Goal: Task Accomplishment & Management: Manage account settings

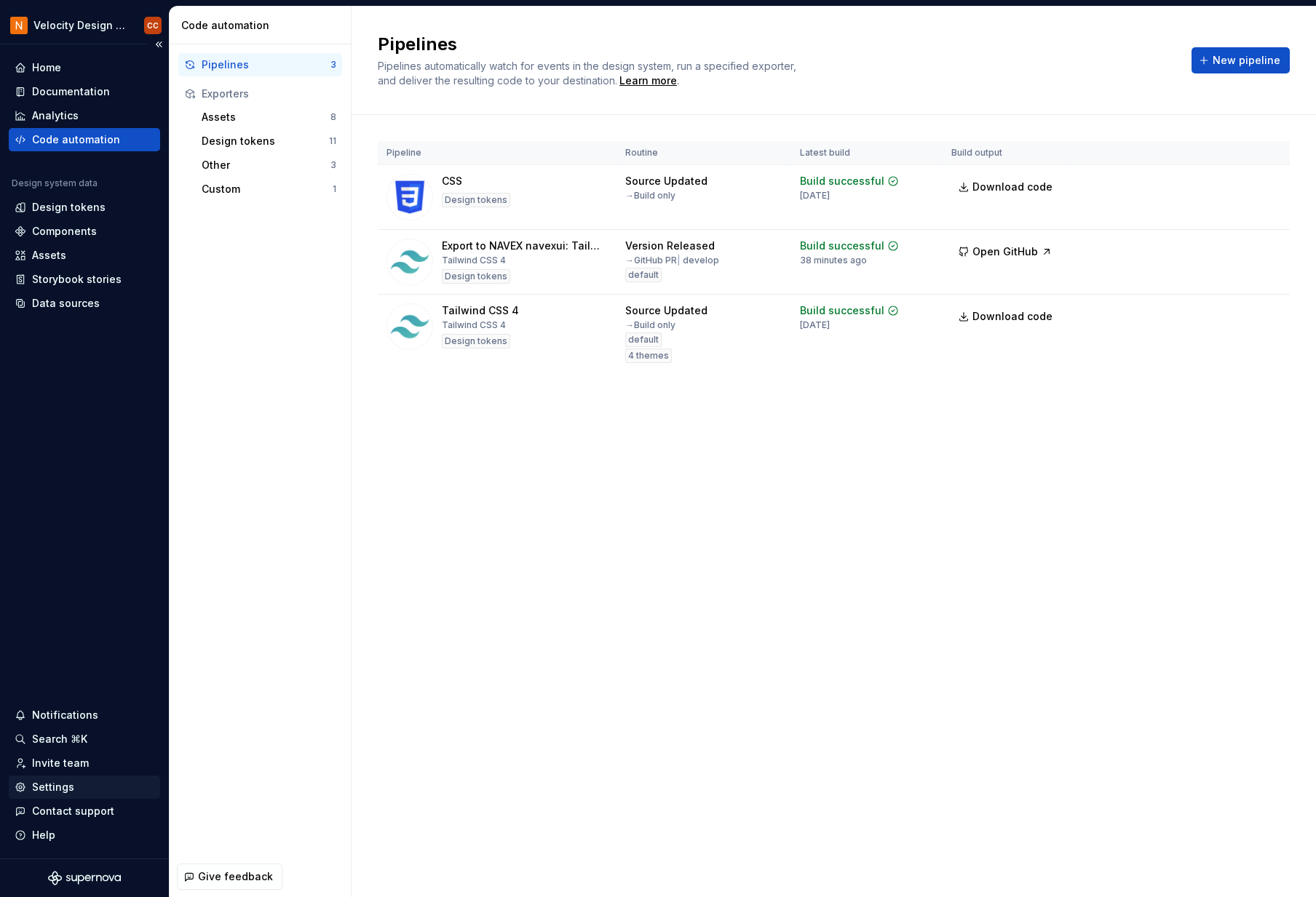
click at [54, 787] on div "Settings" at bounding box center [52, 787] width 42 height 15
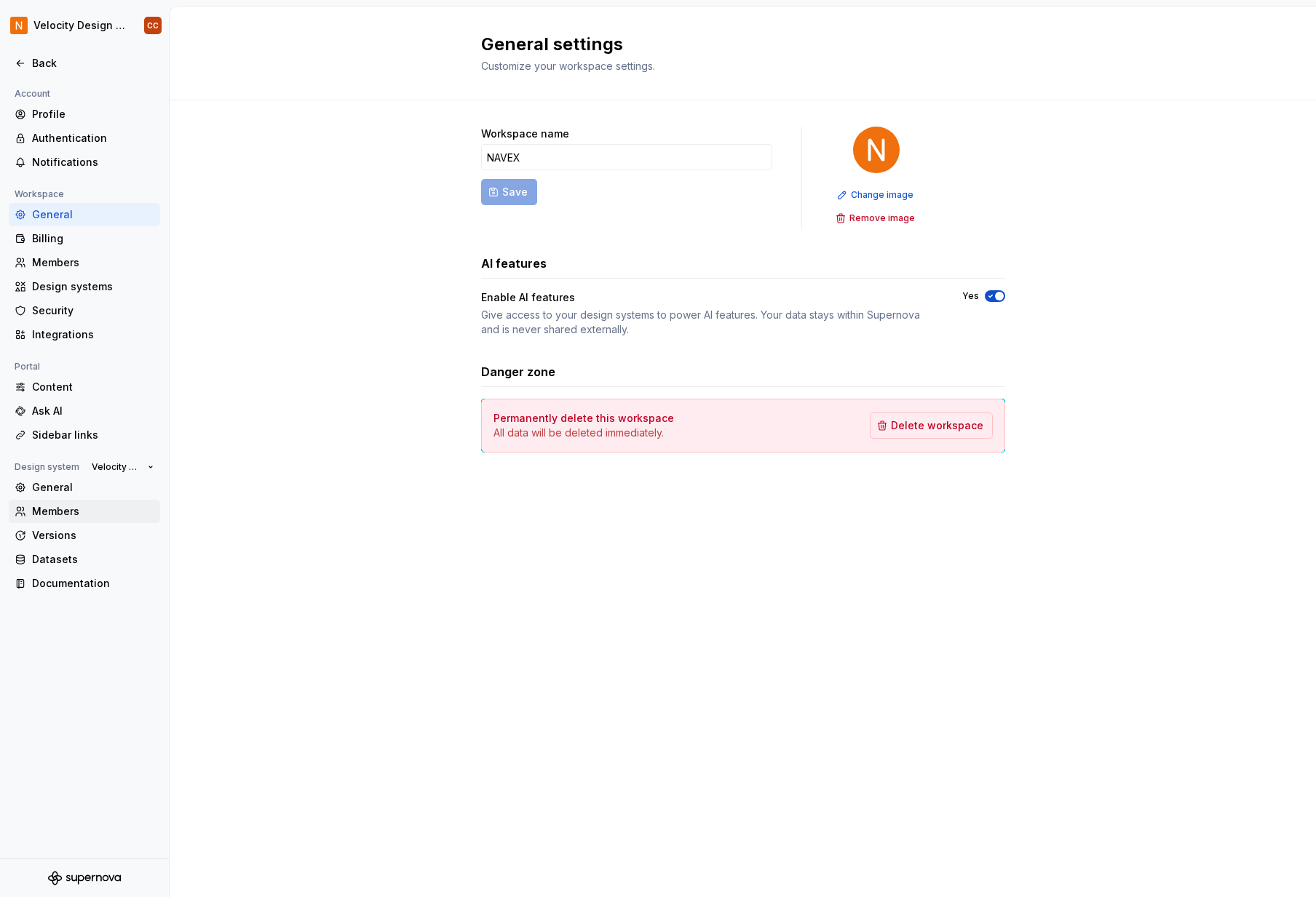
click at [75, 513] on div "Members" at bounding box center [93, 512] width 123 height 15
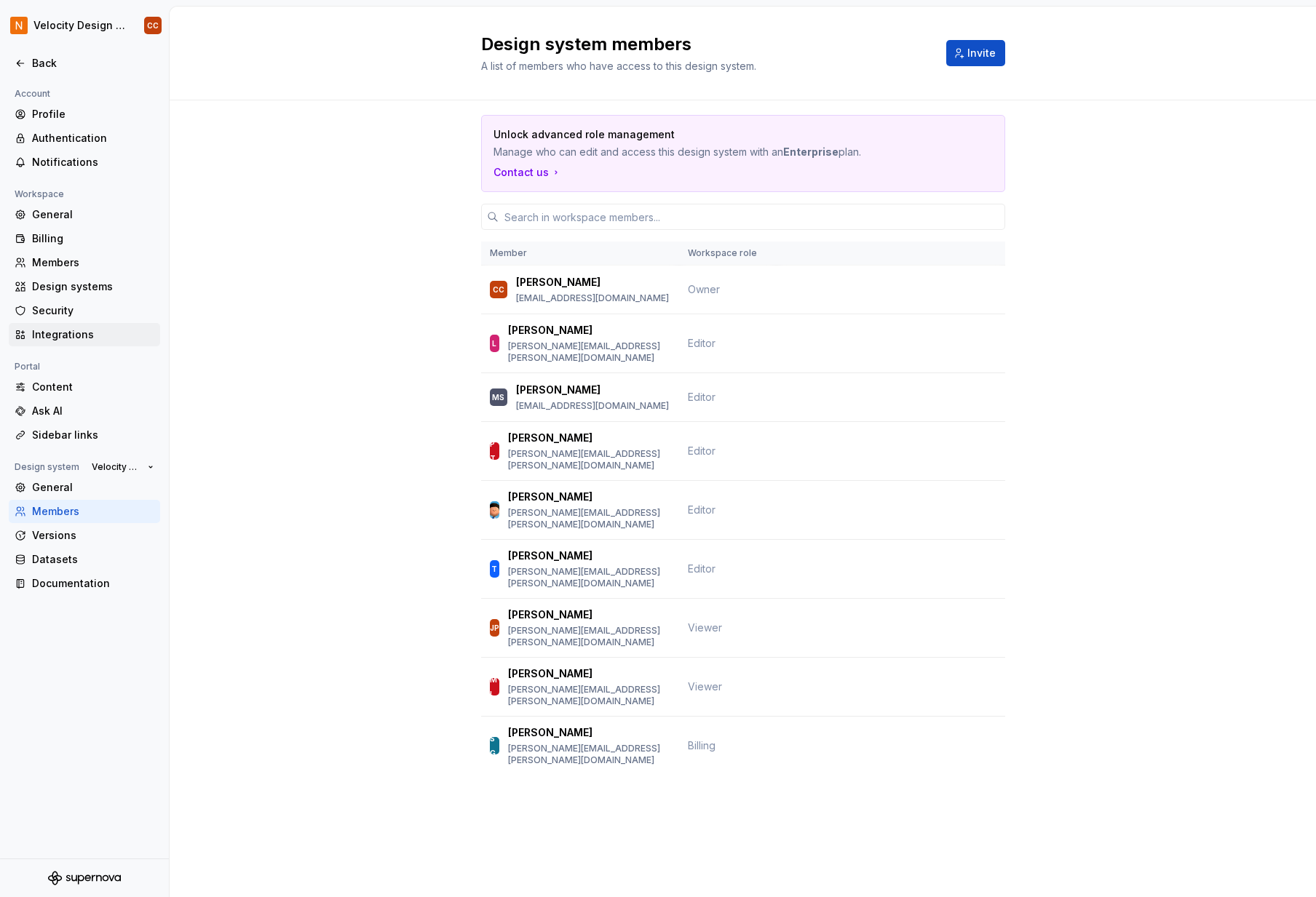
click at [64, 346] on div "Integrations" at bounding box center [84, 334] width 152 height 23
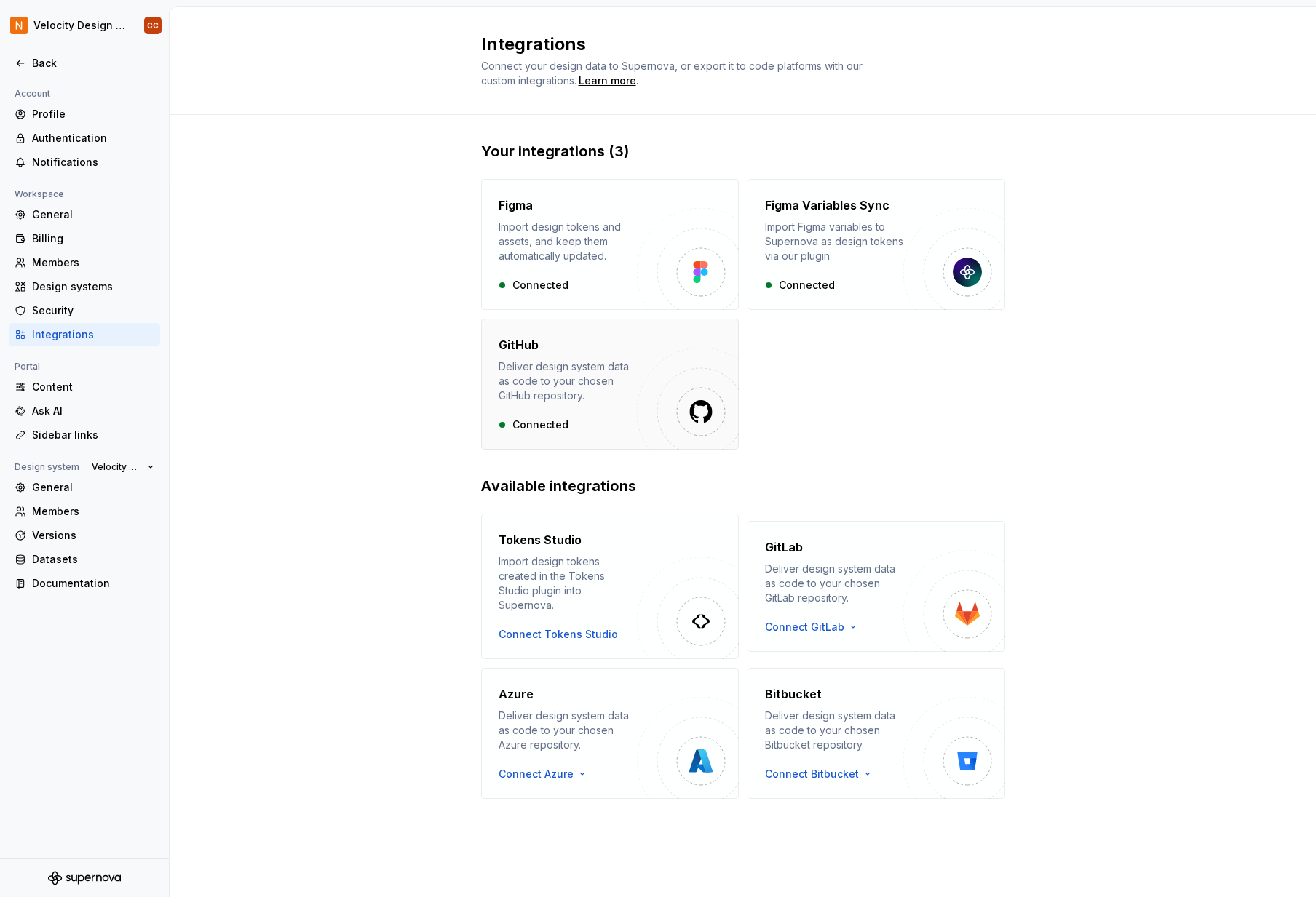
click at [589, 372] on div "Deliver design system data as code to your chosen GitHub repository." at bounding box center [568, 381] width 139 height 44
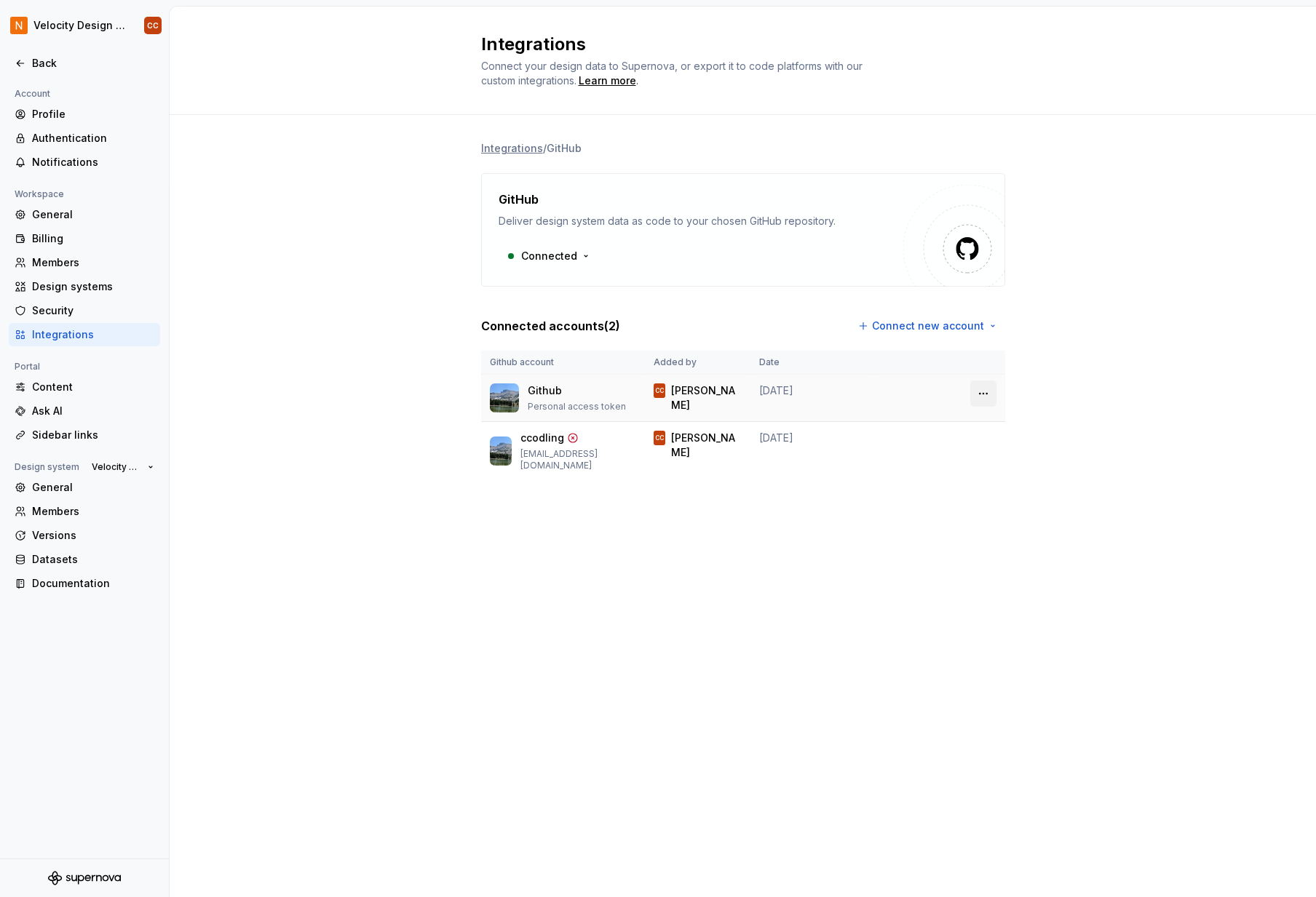
click at [983, 395] on html "Velocity Design System by NAVEX CC Back Account Profile Authentication Notifica…" at bounding box center [658, 448] width 1316 height 897
click at [1035, 430] on div "Remove connection" at bounding box center [1048, 425] width 101 height 15
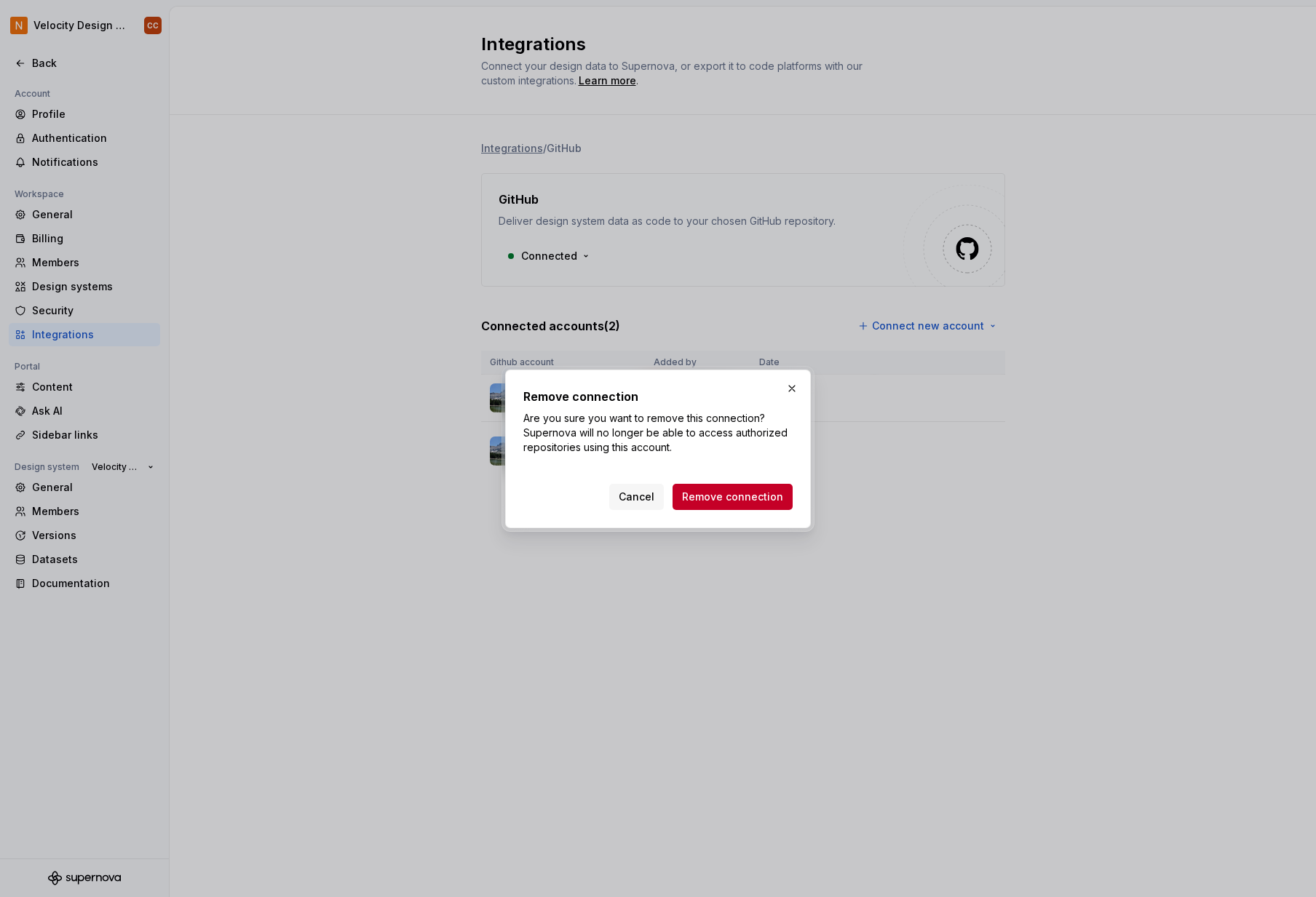
click at [757, 497] on span "Remove connection" at bounding box center [732, 497] width 101 height 15
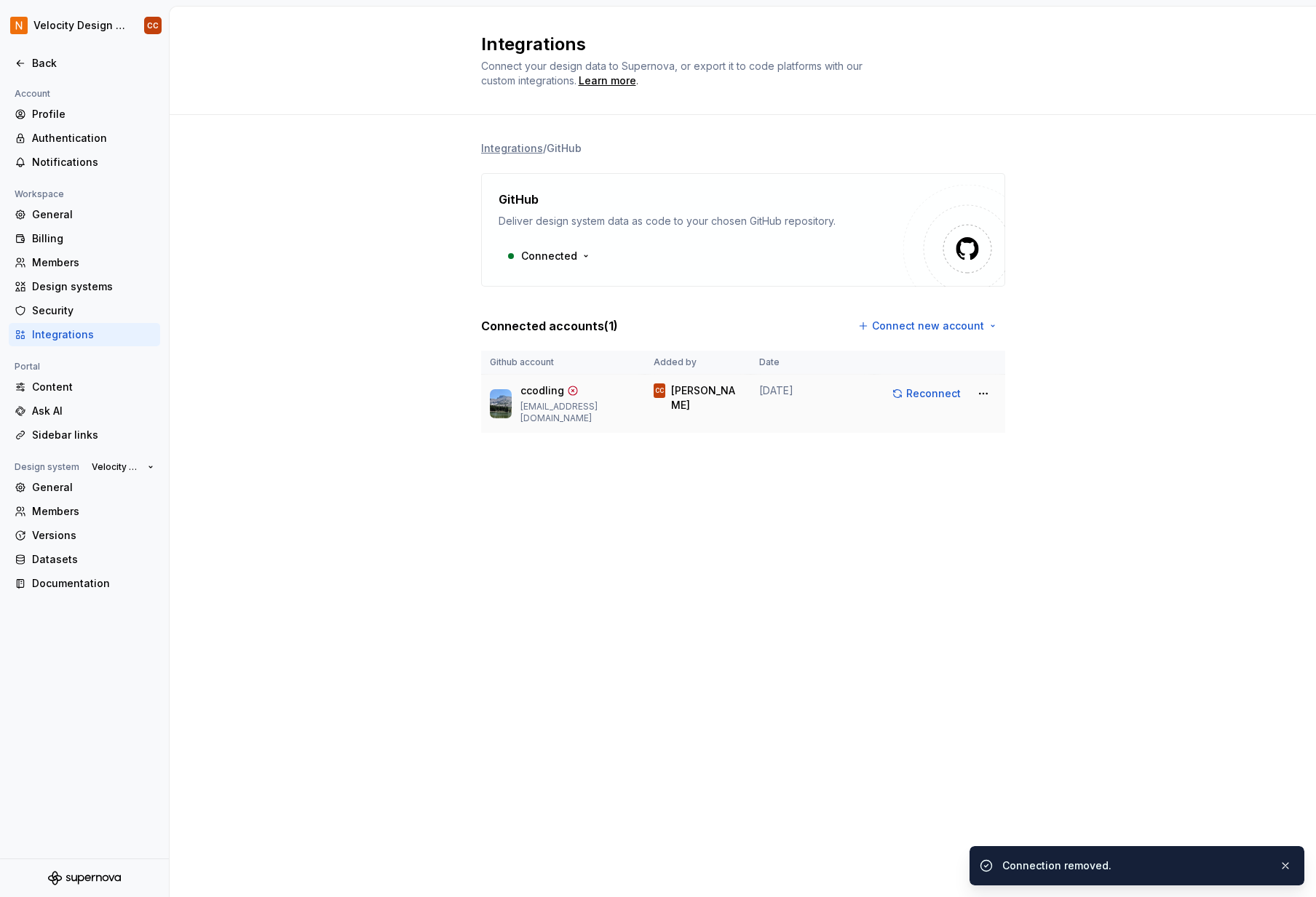
click at [534, 400] on div "ccodling ccodling@navex.com" at bounding box center [578, 404] width 115 height 41
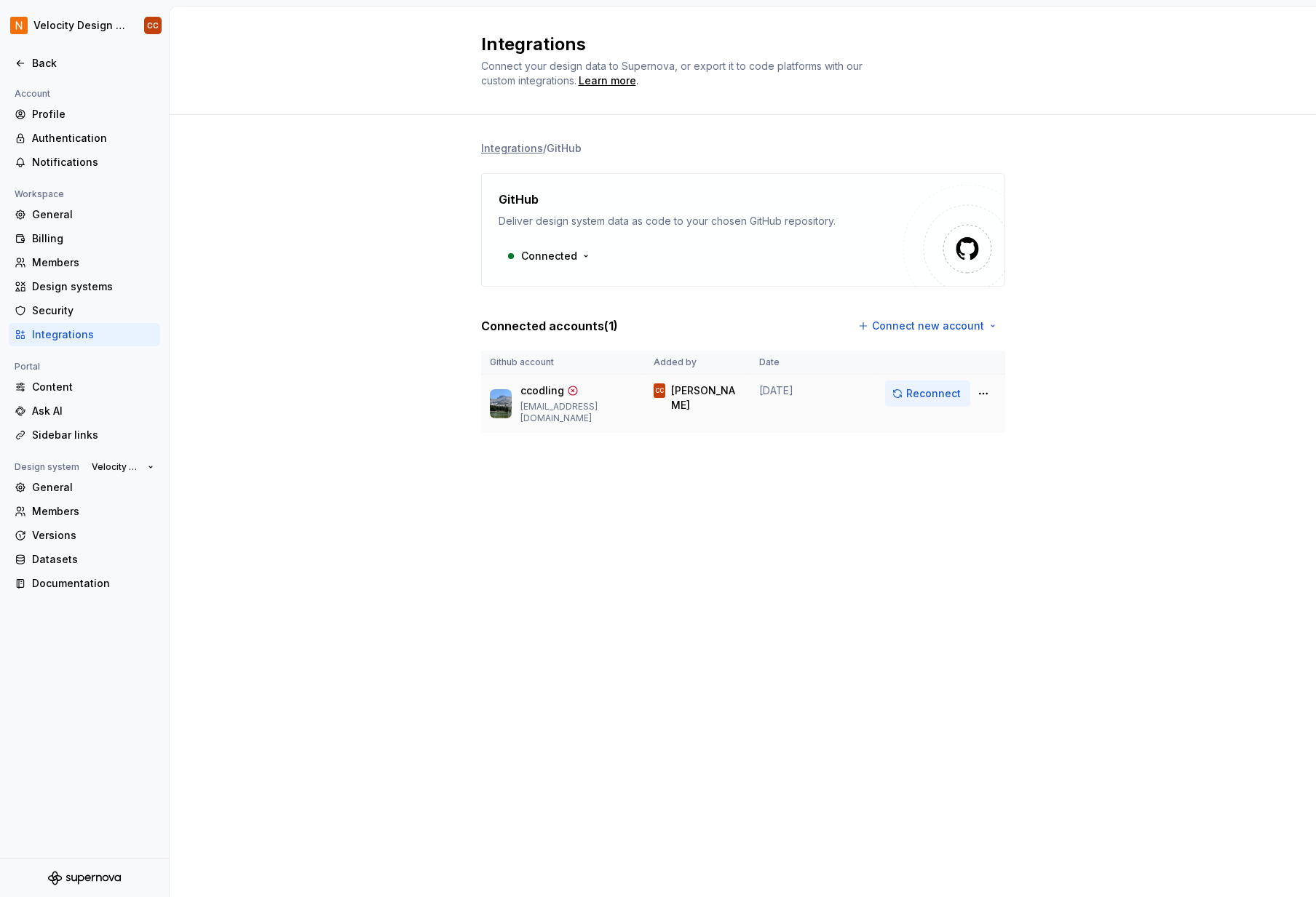
click at [930, 397] on span "Reconnect" at bounding box center [934, 394] width 54 height 15
click at [980, 395] on html "Velocity Design System by NAVEX CC Back Account Profile Authentication Notifica…" at bounding box center [658, 448] width 1316 height 897
click at [1009, 422] on div "Edit connection" at bounding box center [1048, 425] width 101 height 15
click at [983, 394] on html "Velocity Design System by NAVEX CC Back Account Profile Authentication Notifica…" at bounding box center [658, 448] width 1316 height 897
click at [1006, 424] on div "Edit connection" at bounding box center [1048, 425] width 101 height 15
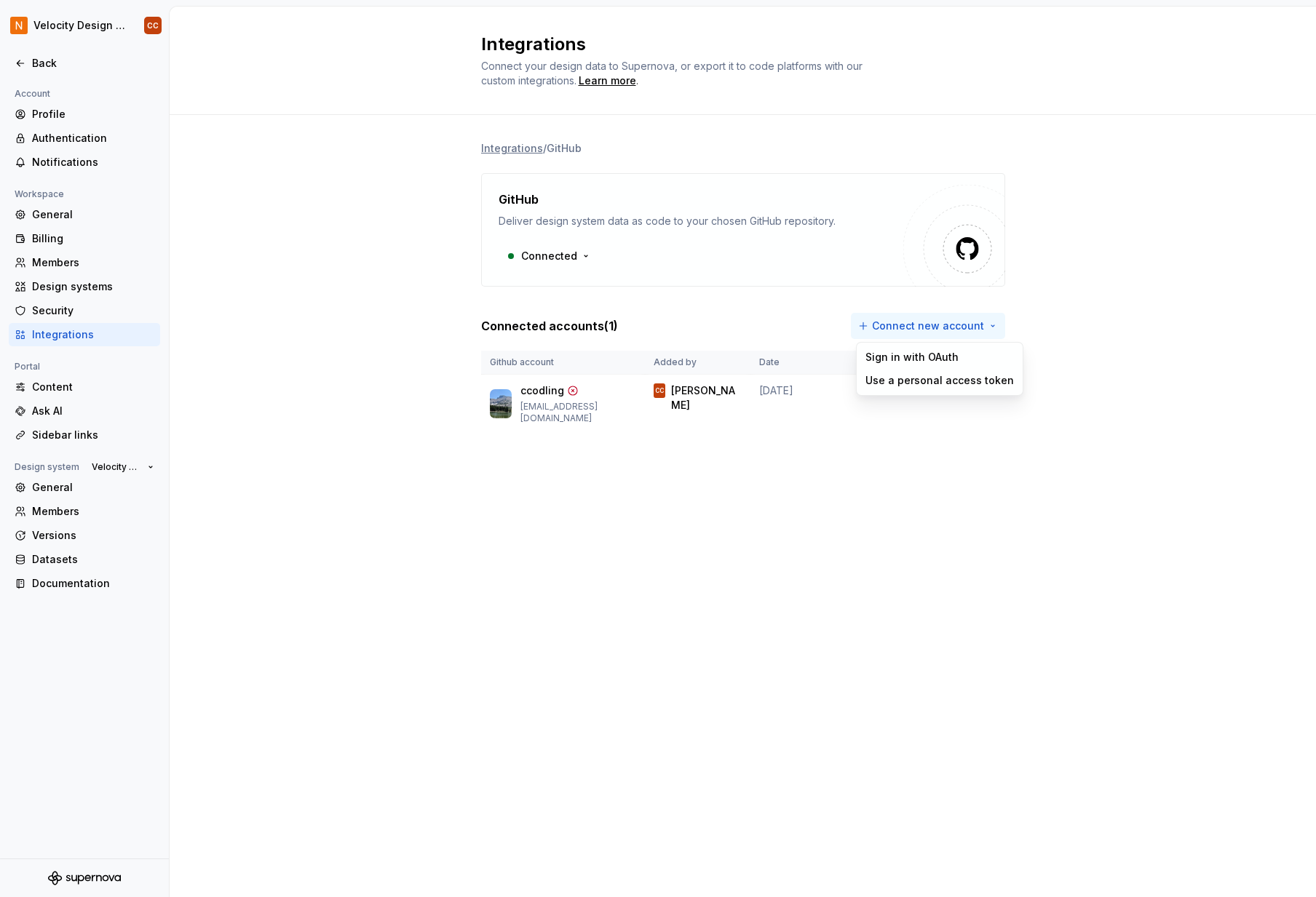
click at [903, 322] on html "Velocity Design System by NAVEX CC Back Account Profile Authentication Notifica…" at bounding box center [658, 448] width 1316 height 897
click at [904, 360] on div "Sign in with OAuth" at bounding box center [939, 358] width 149 height 15
click at [917, 331] on html "Velocity Design System by NAVEX CC Back Account Profile Authentication Notifica…" at bounding box center [658, 448] width 1316 height 897
click at [937, 358] on div "Sign in with OAuth" at bounding box center [939, 358] width 149 height 15
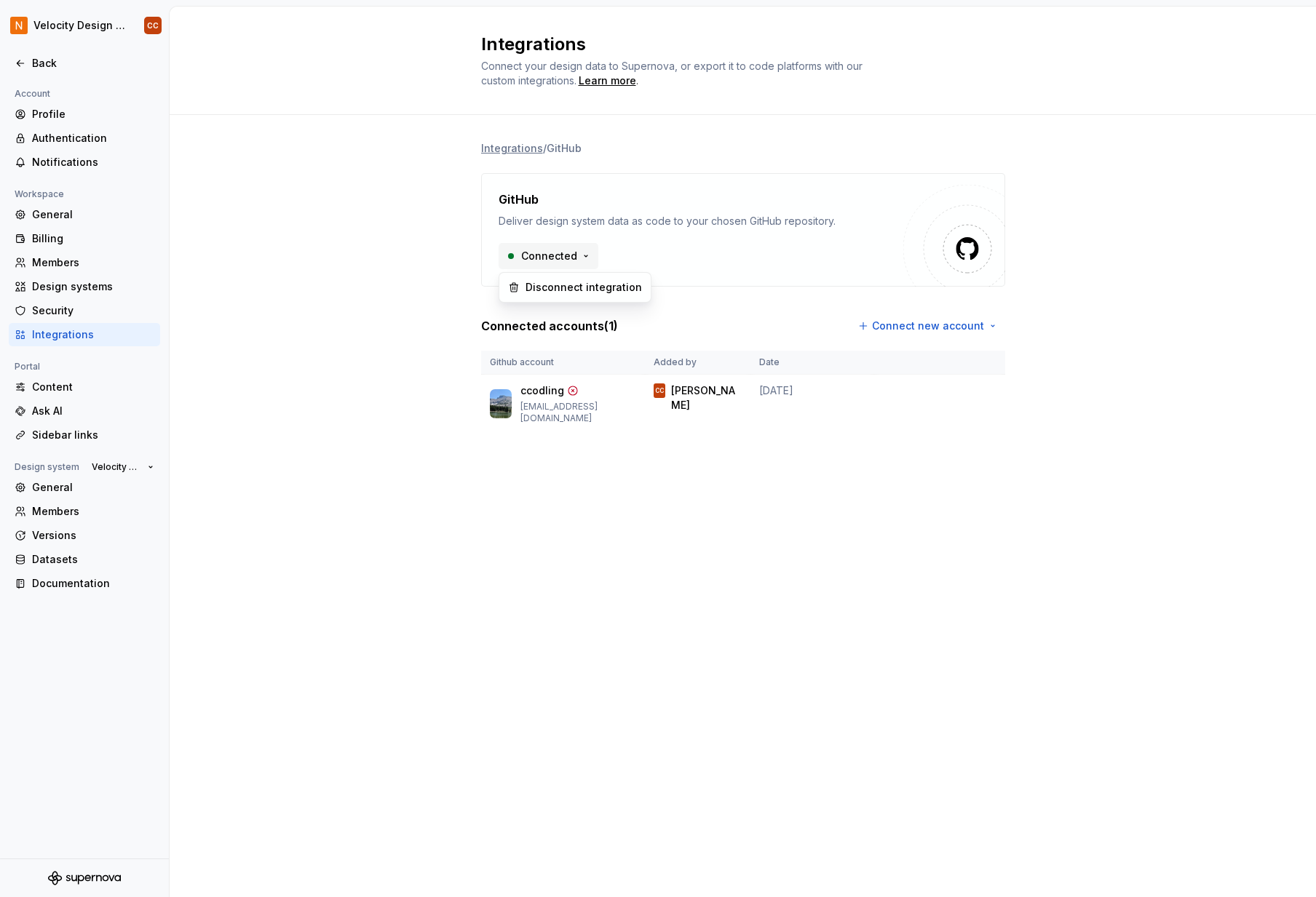
click at [587, 257] on html "Velocity Design System by NAVEX CC Back Account Profile Authentication Notifica…" at bounding box center [658, 448] width 1316 height 897
click at [1127, 204] on html "Velocity Design System by NAVEX CC Back Account Profile Authentication Notifica…" at bounding box center [658, 448] width 1316 height 897
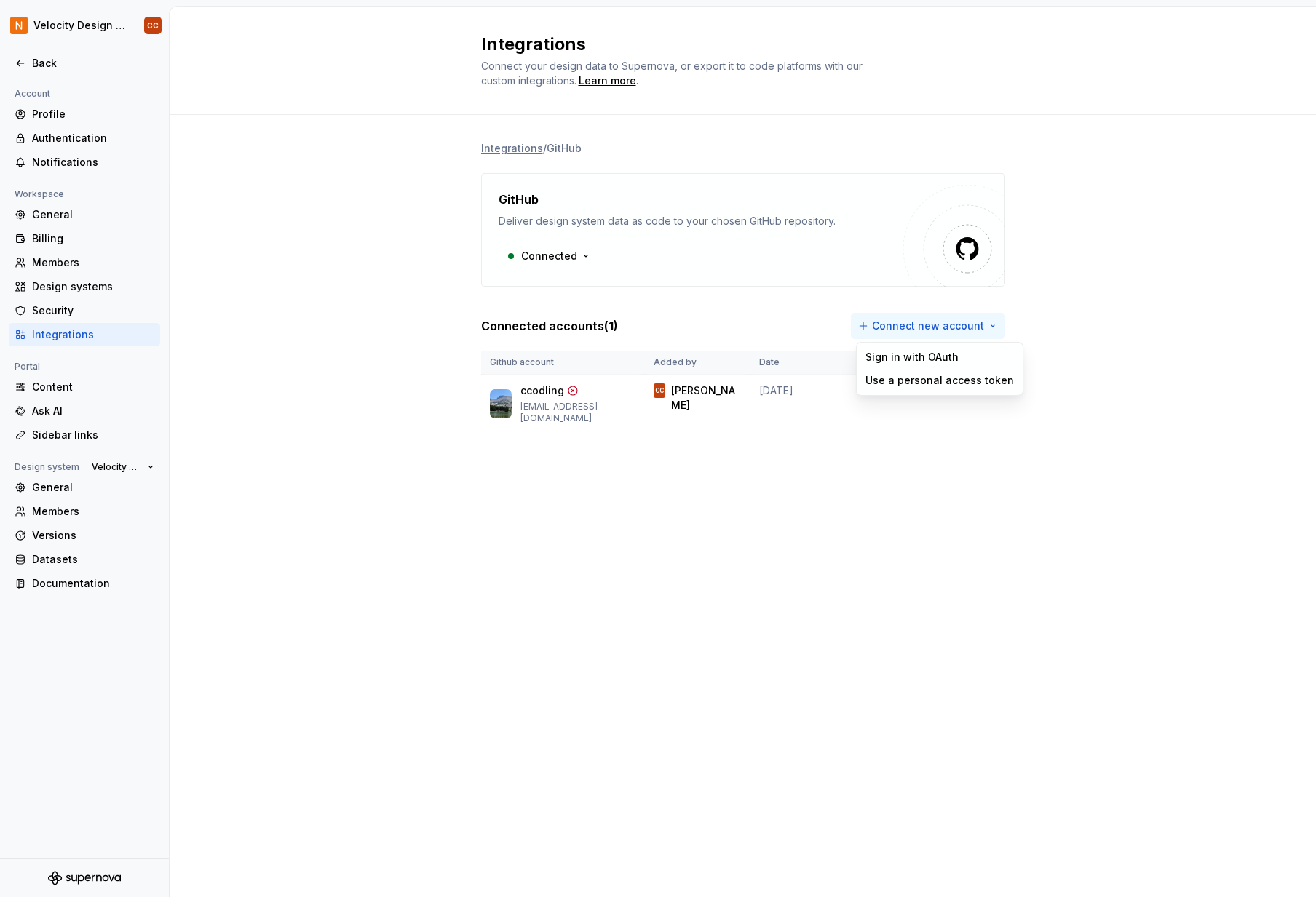
click at [996, 325] on html "Velocity Design System by NAVEX CC Back Account Profile Authentication Notifica…" at bounding box center [658, 448] width 1316 height 897
click at [601, 81] on html "Velocity Design System by NAVEX CC Back Account Profile Authentication Notifica…" at bounding box center [658, 448] width 1316 height 897
click at [601, 81] on div "Learn more" at bounding box center [607, 81] width 57 height 15
click at [997, 325] on html "Velocity Design System by NAVEX CC Back Account Profile Authentication Notifica…" at bounding box center [658, 448] width 1316 height 897
click at [963, 385] on div "Use a personal access token" at bounding box center [939, 381] width 149 height 15
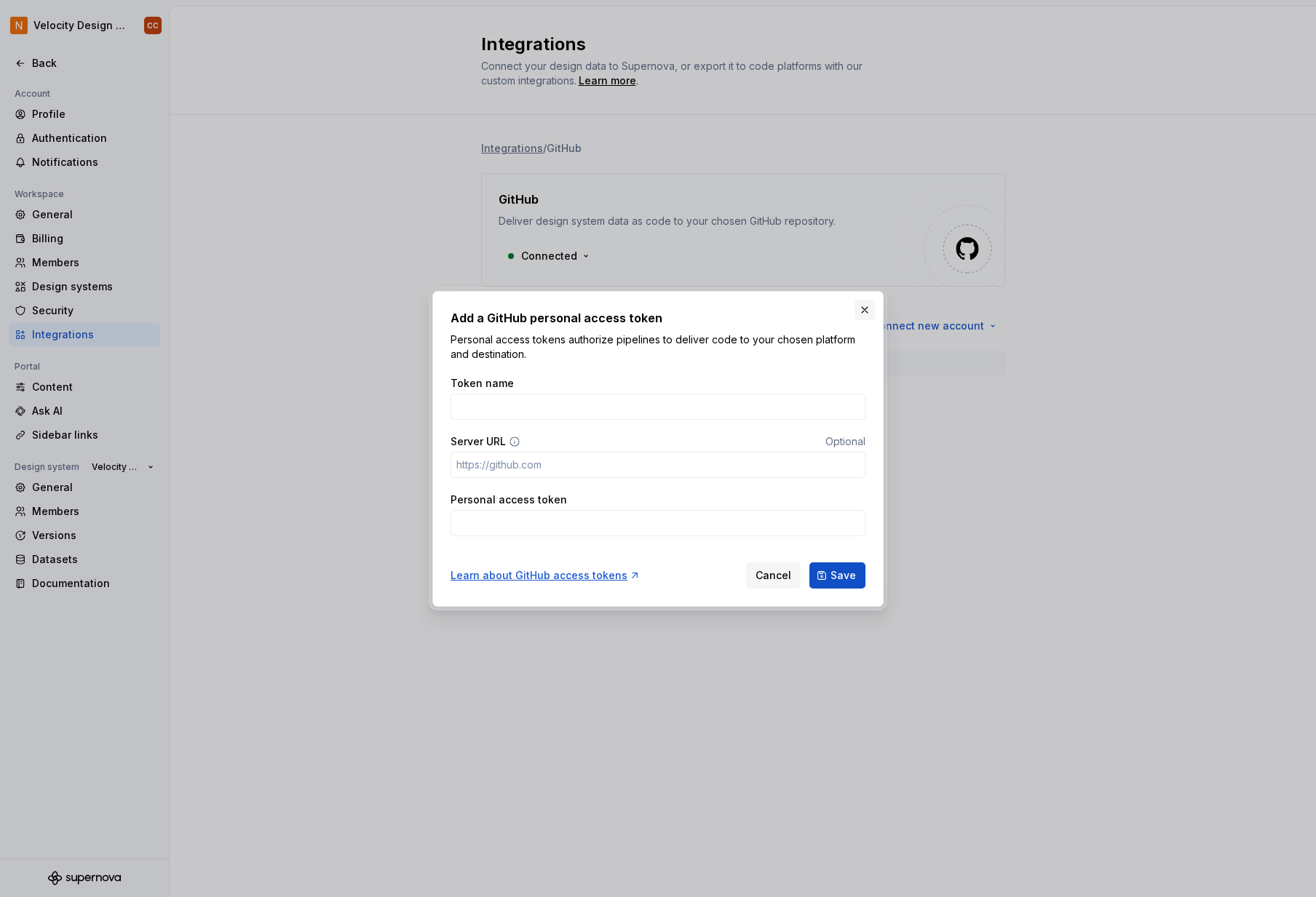
click at [863, 316] on button "button" at bounding box center [865, 310] width 21 height 21
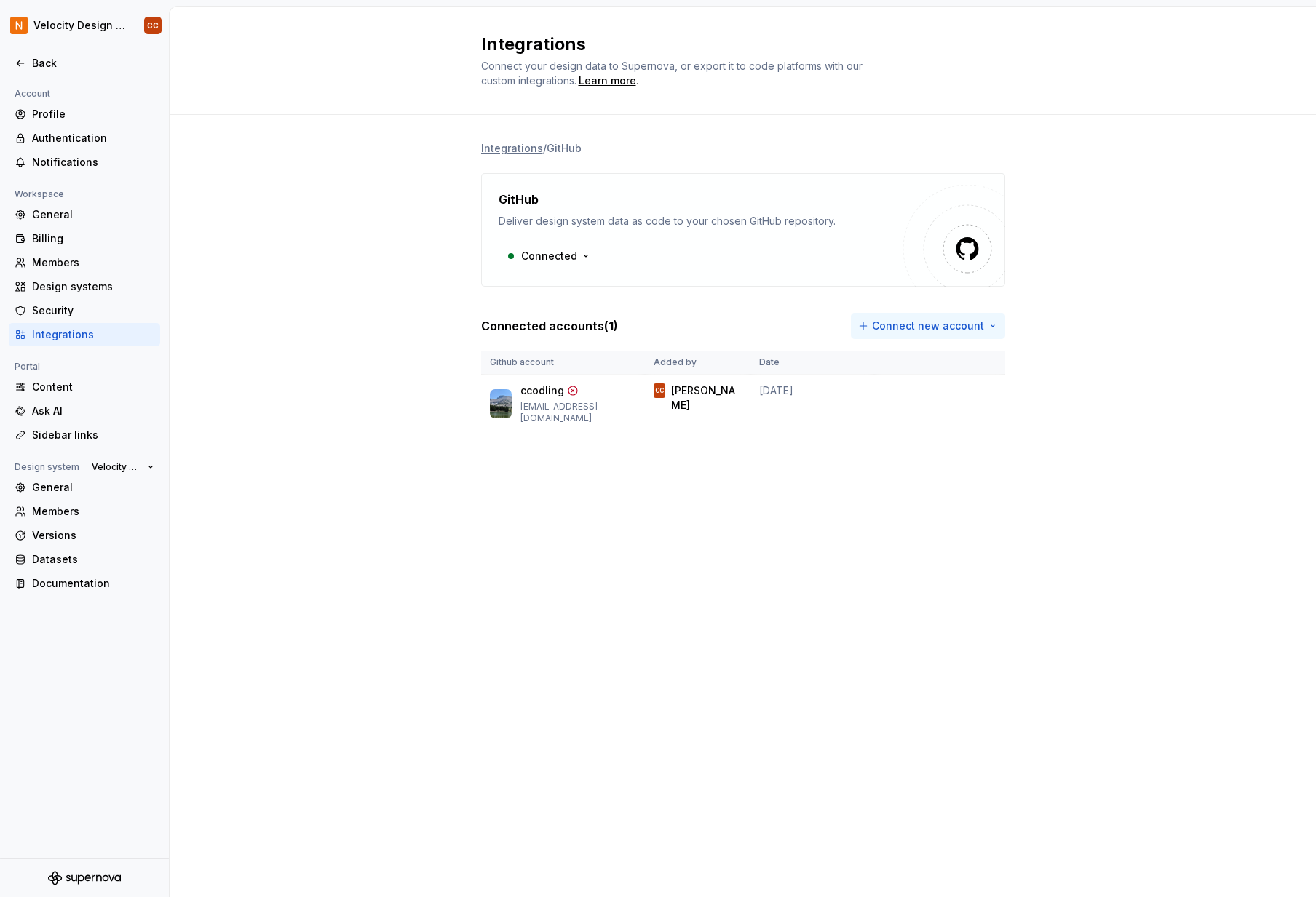
click at [991, 322] on html "Velocity Design System by NAVEX CC Back Account Profile Authentication Notifica…" at bounding box center [658, 448] width 1316 height 897
click at [926, 385] on div "Use a personal access token" at bounding box center [939, 381] width 149 height 15
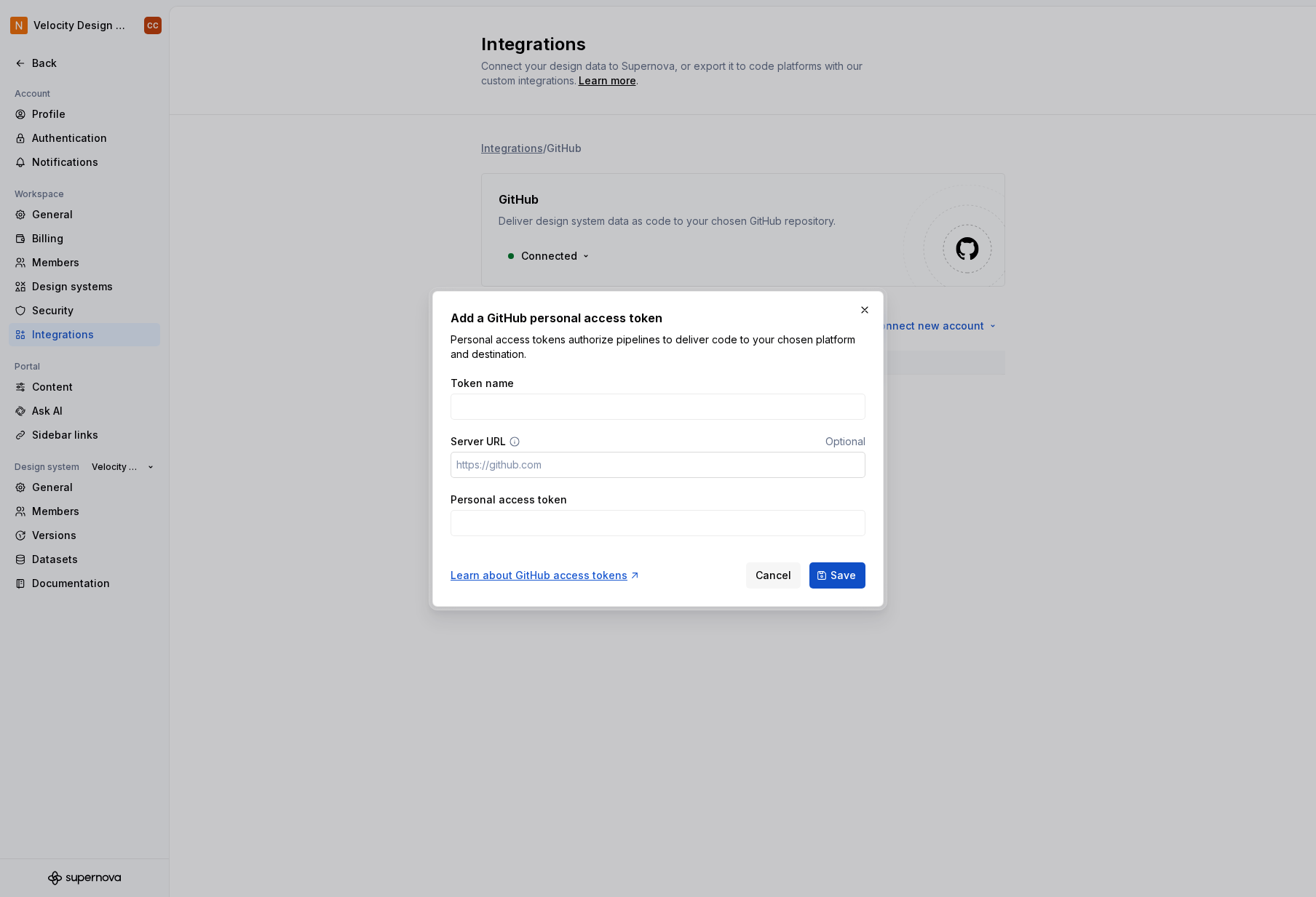
click at [568, 464] on input "Server URL" at bounding box center [658, 465] width 415 height 26
click at [495, 524] on input "Personal access token" at bounding box center [658, 523] width 415 height 26
click at [574, 574] on div "Learn about GitHub access tokens" at bounding box center [545, 576] width 190 height 15
click at [866, 308] on button "button" at bounding box center [865, 310] width 21 height 21
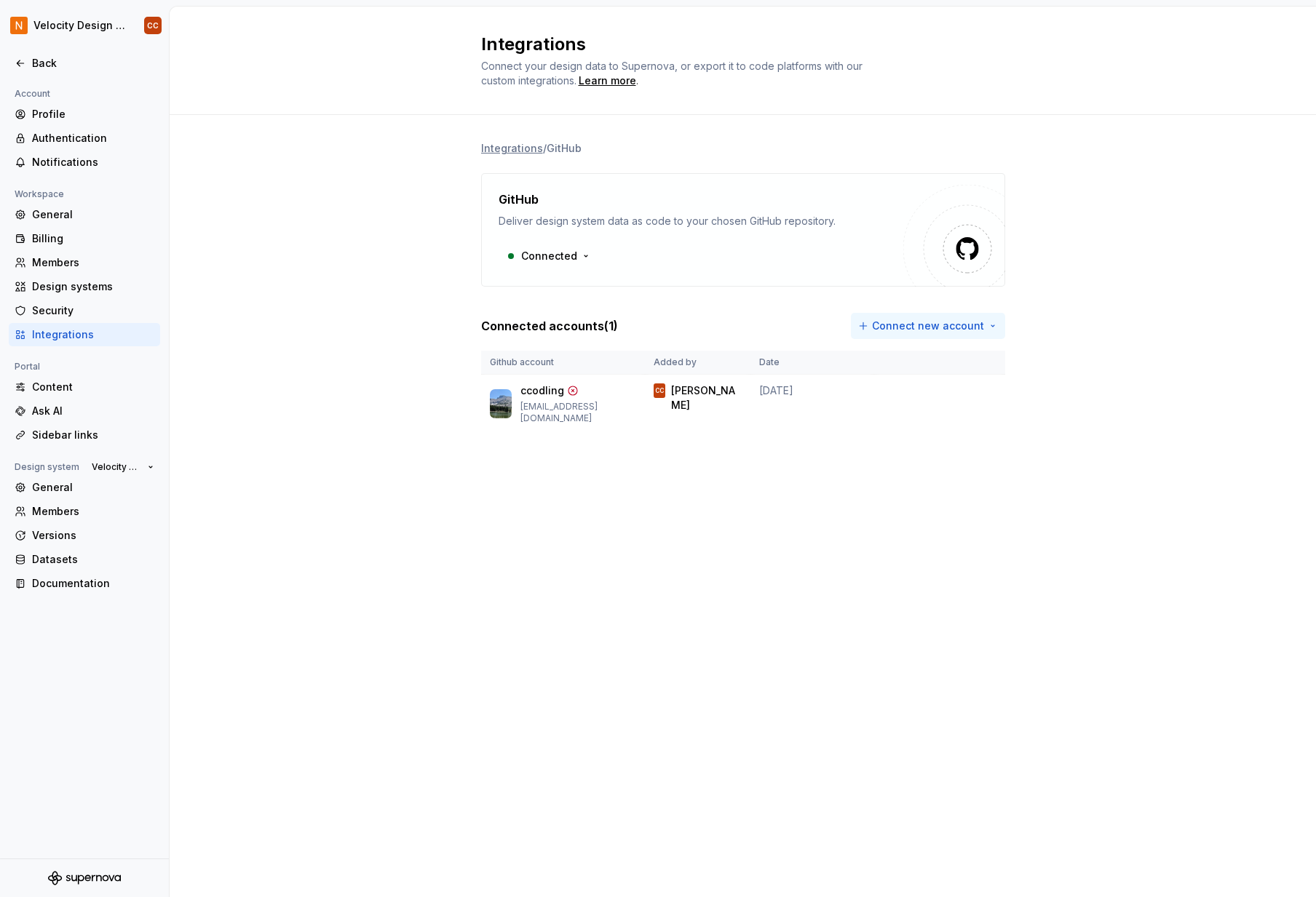
click at [989, 326] on html "Velocity Design System by NAVEX CC Back Account Profile Authentication Notifica…" at bounding box center [658, 448] width 1316 height 897
click at [961, 381] on div "Use a personal access token" at bounding box center [939, 381] width 149 height 15
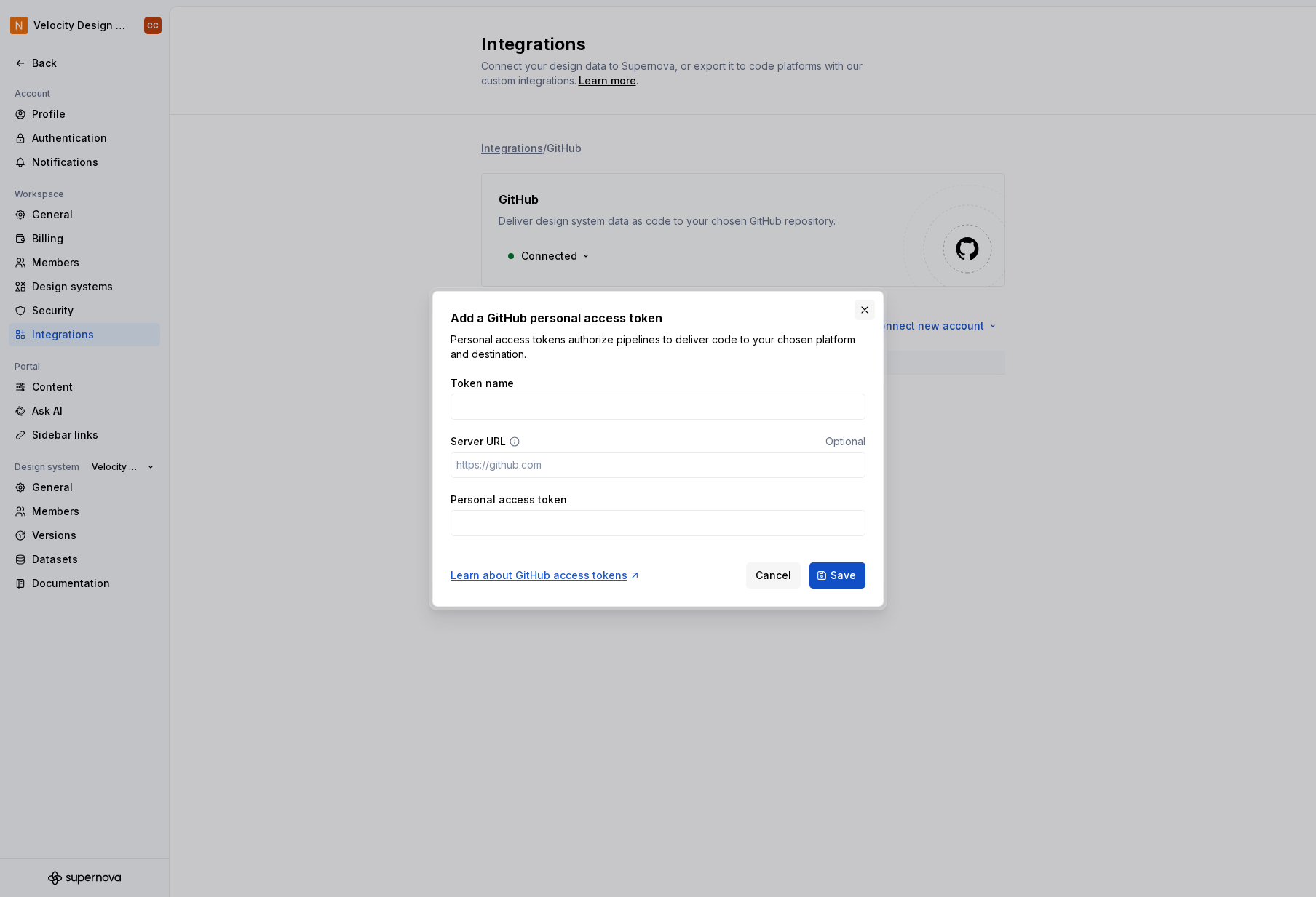
click at [862, 310] on button "button" at bounding box center [865, 310] width 21 height 21
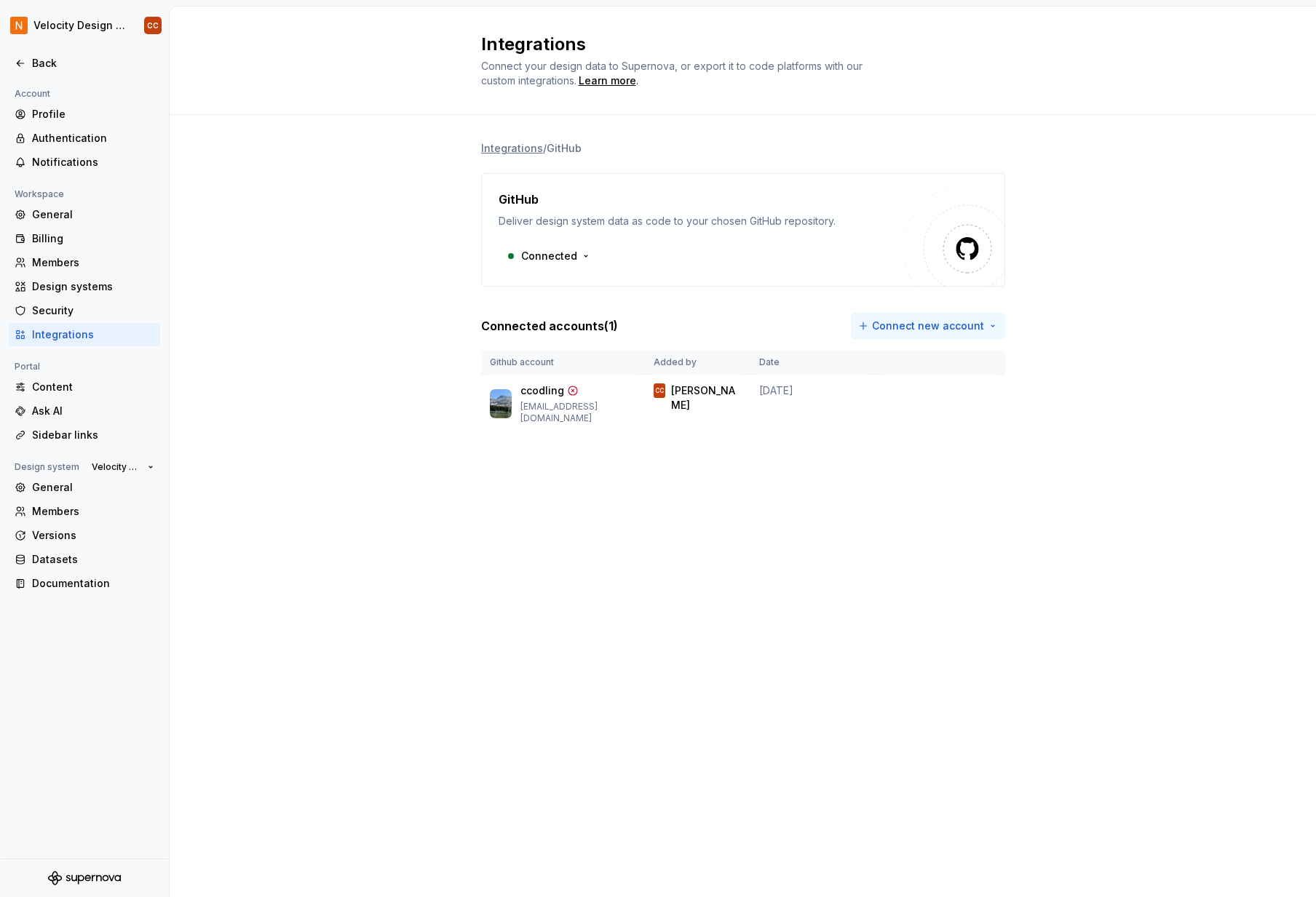
click at [958, 325] on html "Velocity Design System by NAVEX CC Back Account Profile Authentication Notifica…" at bounding box center [658, 448] width 1316 height 897
click at [924, 355] on div "Sign in with OAuth" at bounding box center [939, 358] width 149 height 15
click at [25, 64] on icon at bounding box center [21, 63] width 11 height 11
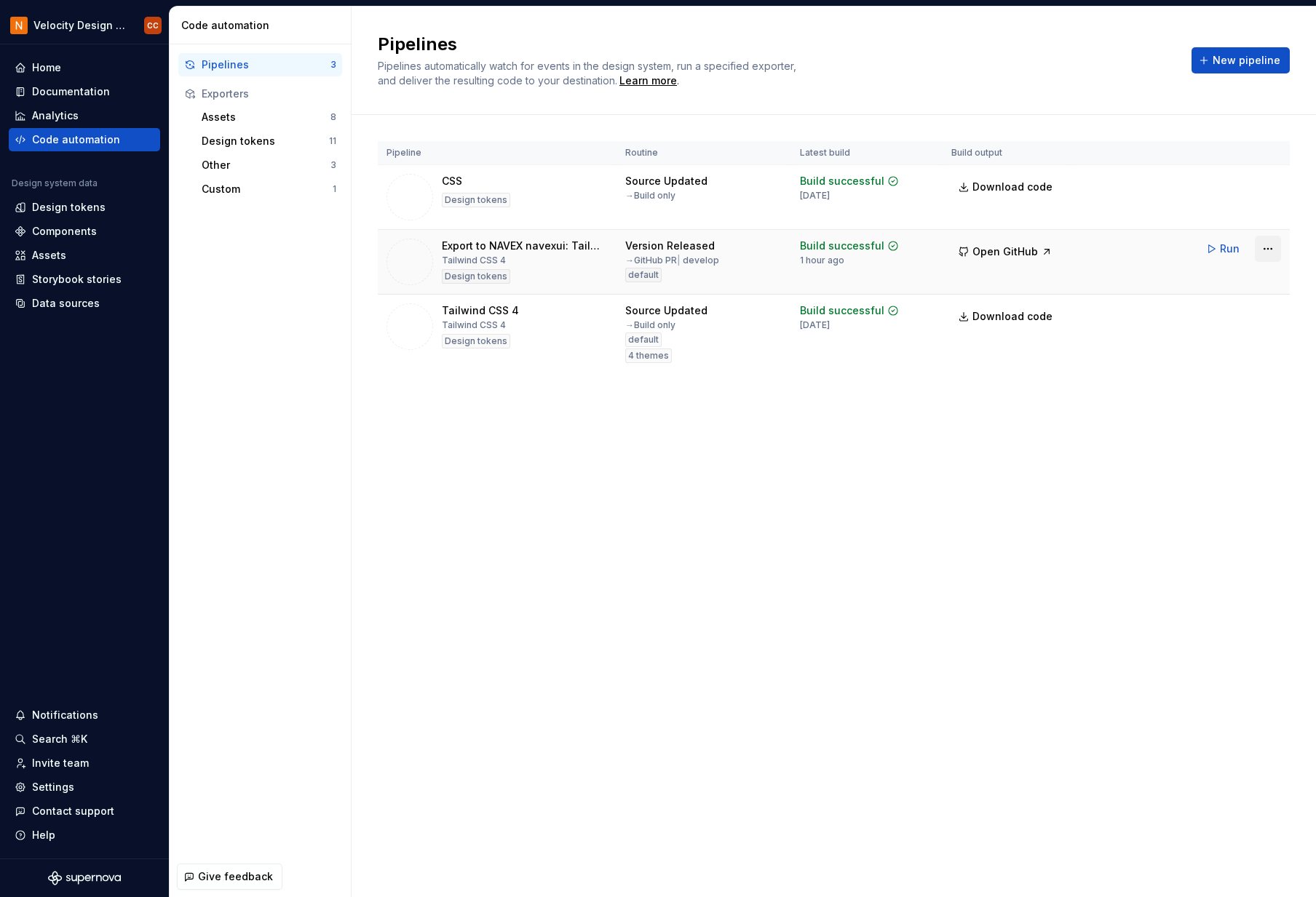
click at [1261, 250] on html "Velocity Design System by NAVEX CC Home Documentation Analytics Code automation…" at bounding box center [658, 448] width 1316 height 897
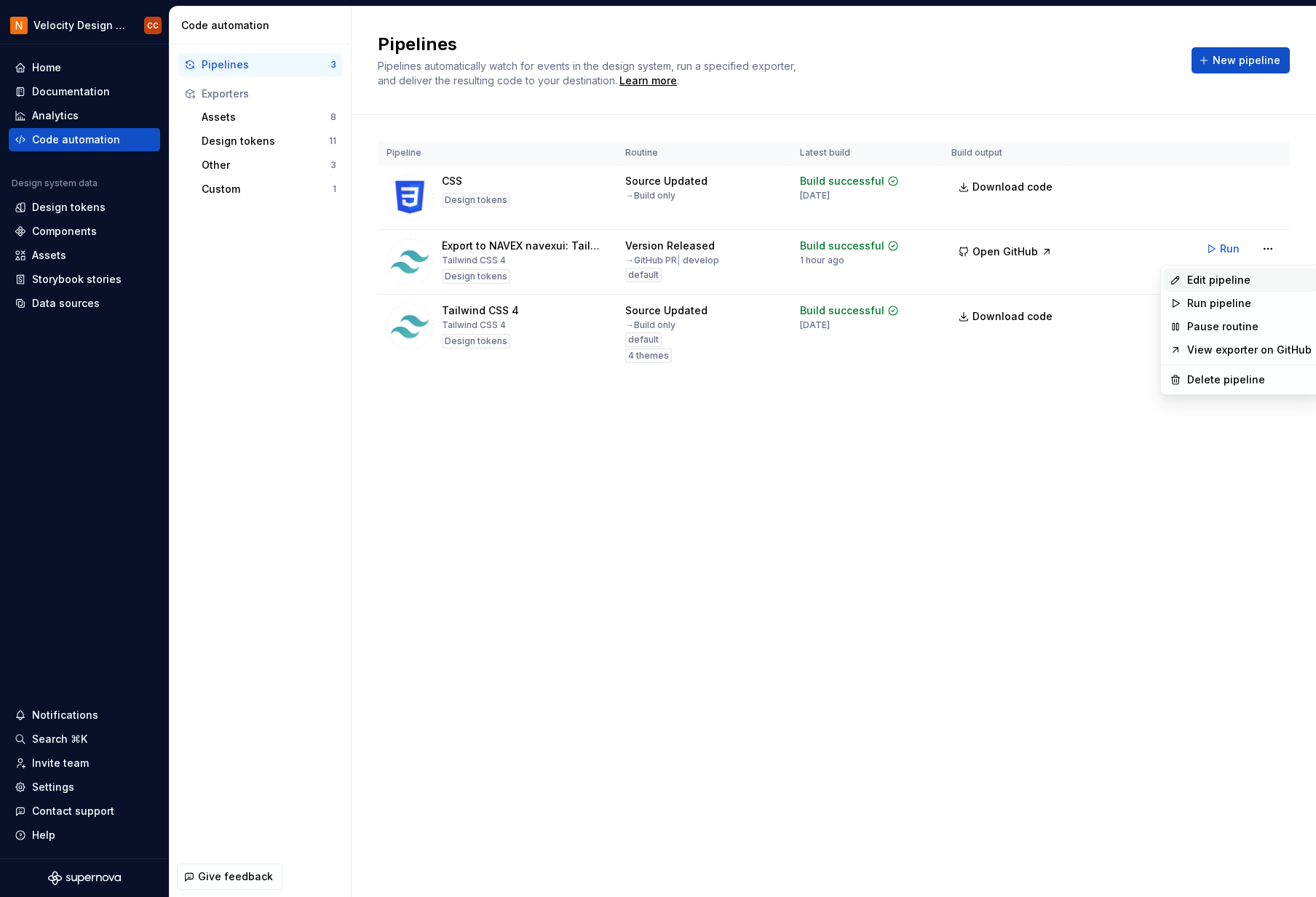
click at [1236, 277] on div "Edit pipeline" at bounding box center [1249, 281] width 125 height 15
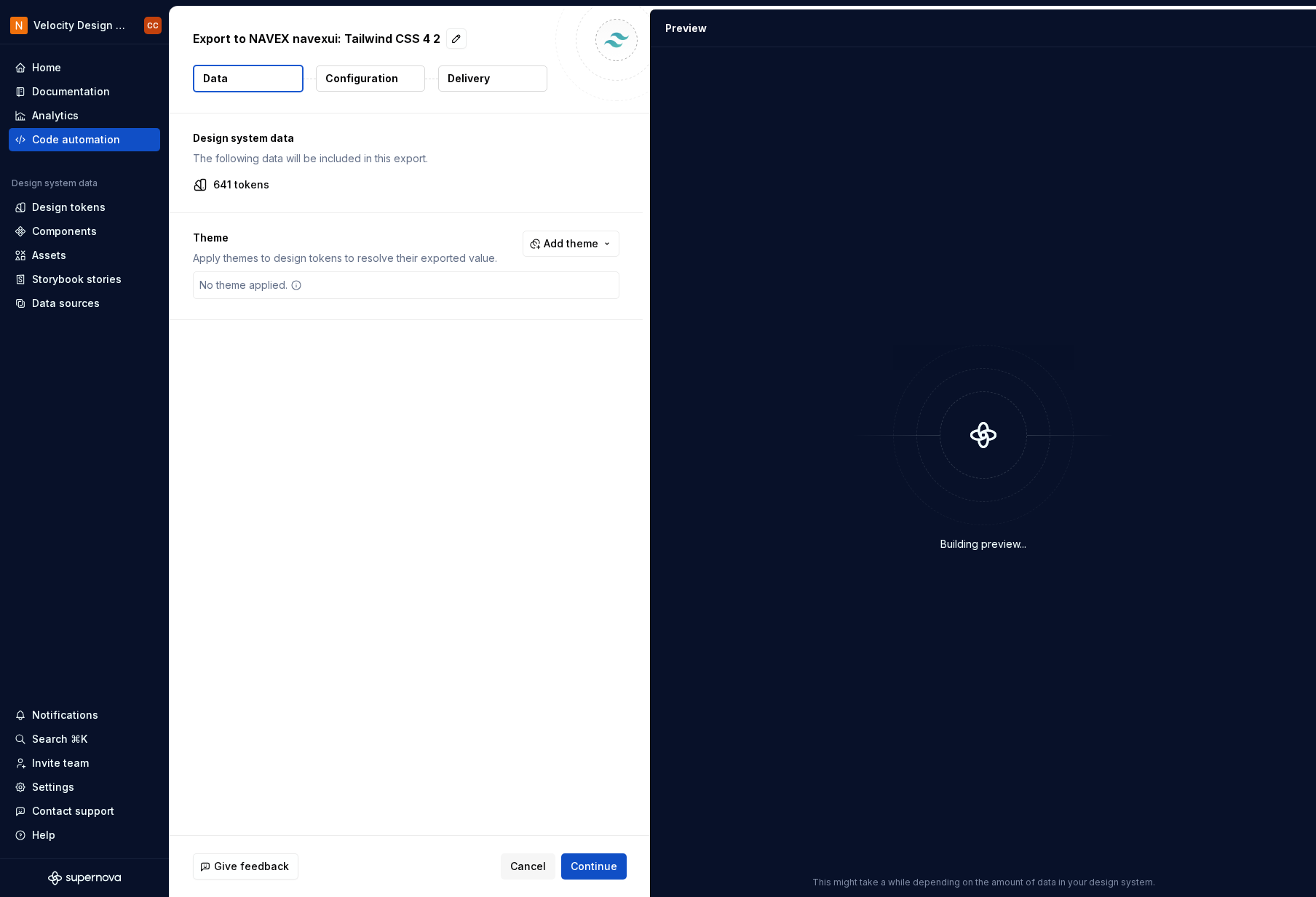
click at [346, 77] on p "Configuration" at bounding box center [362, 79] width 73 height 15
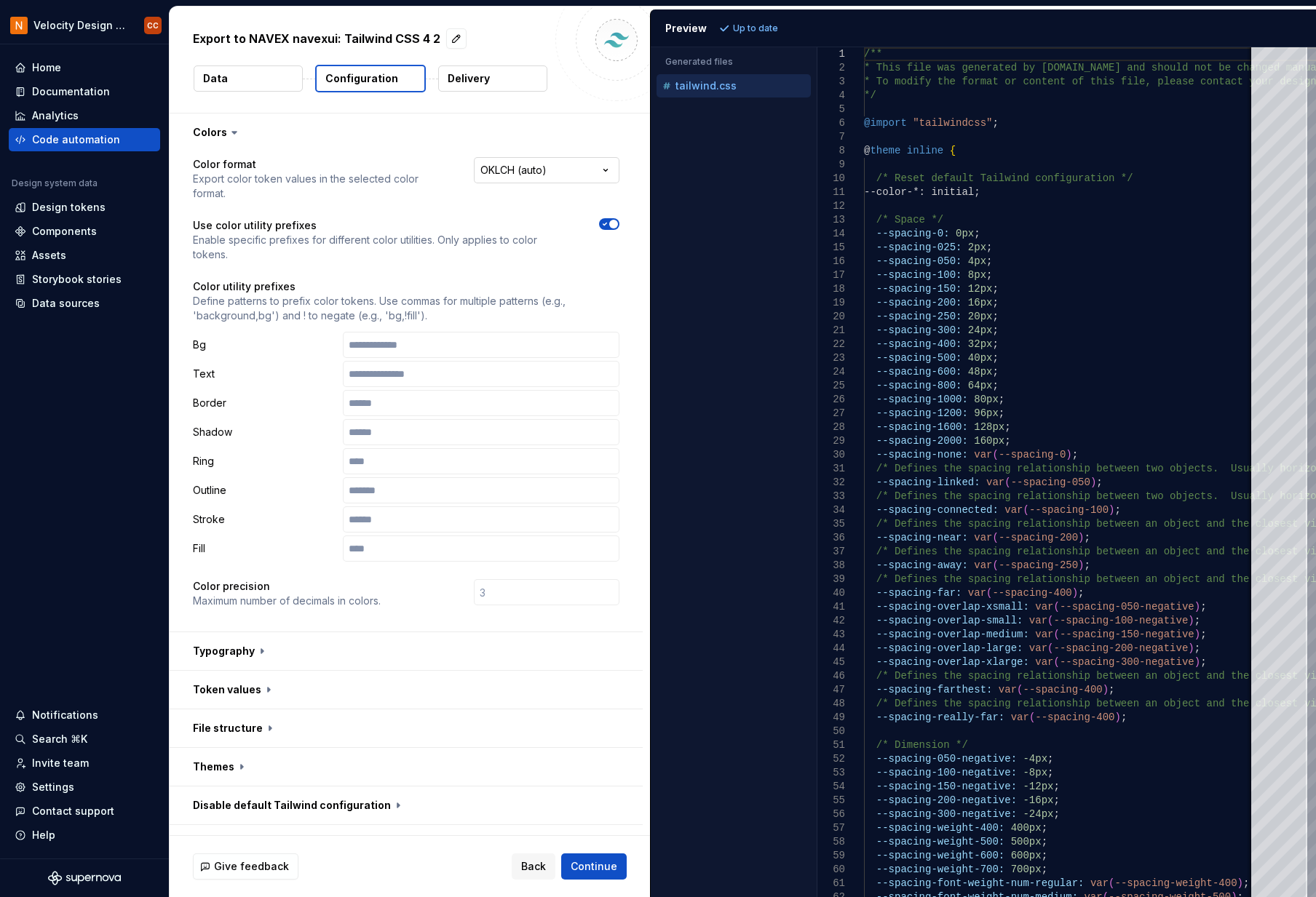
click at [543, 166] on html "**********" at bounding box center [658, 448] width 1316 height 897
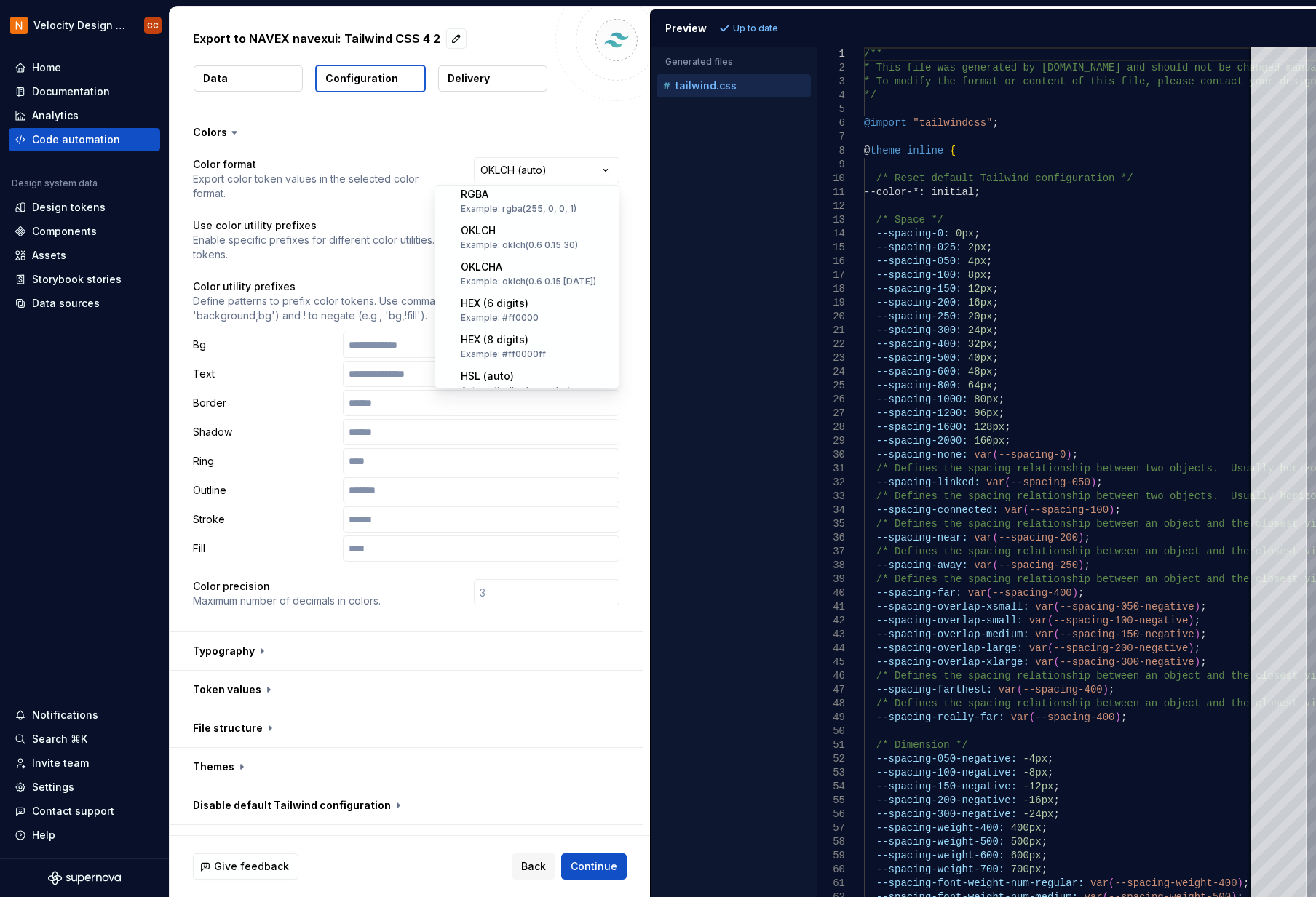
scroll to position [195, 0]
select select "********"
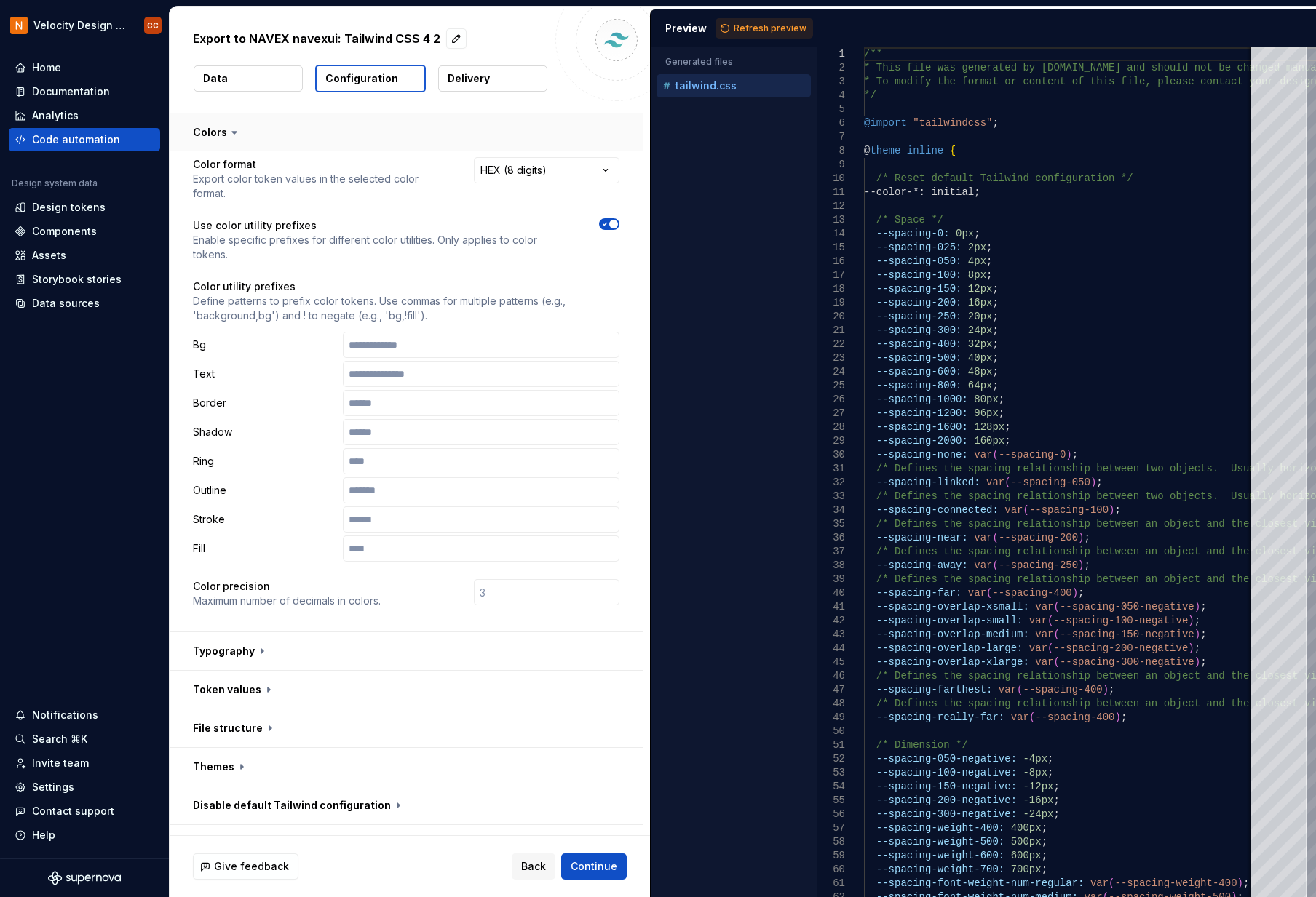
click at [367, 129] on button "button" at bounding box center [406, 132] width 473 height 37
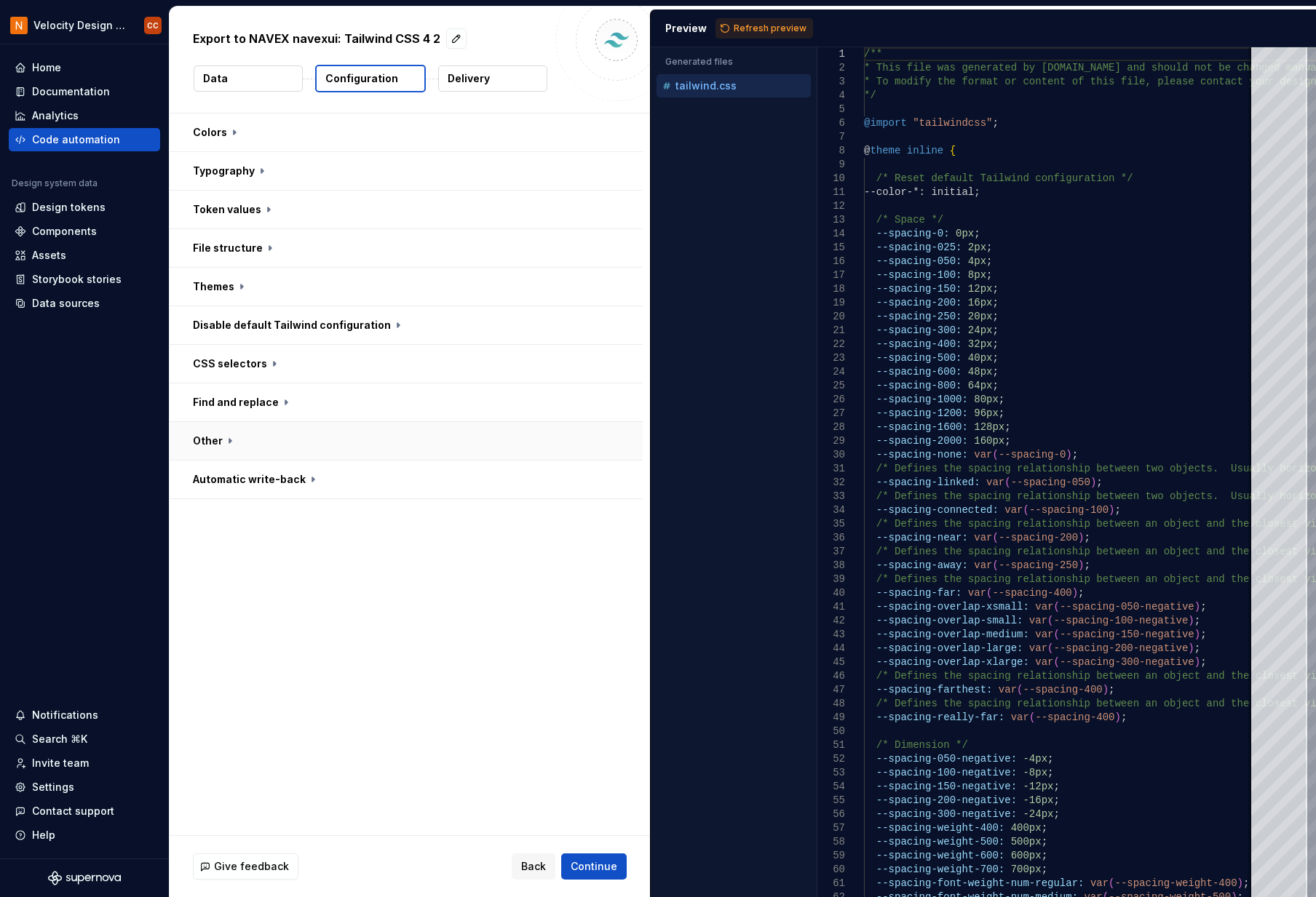
click at [233, 440] on button "button" at bounding box center [406, 441] width 473 height 37
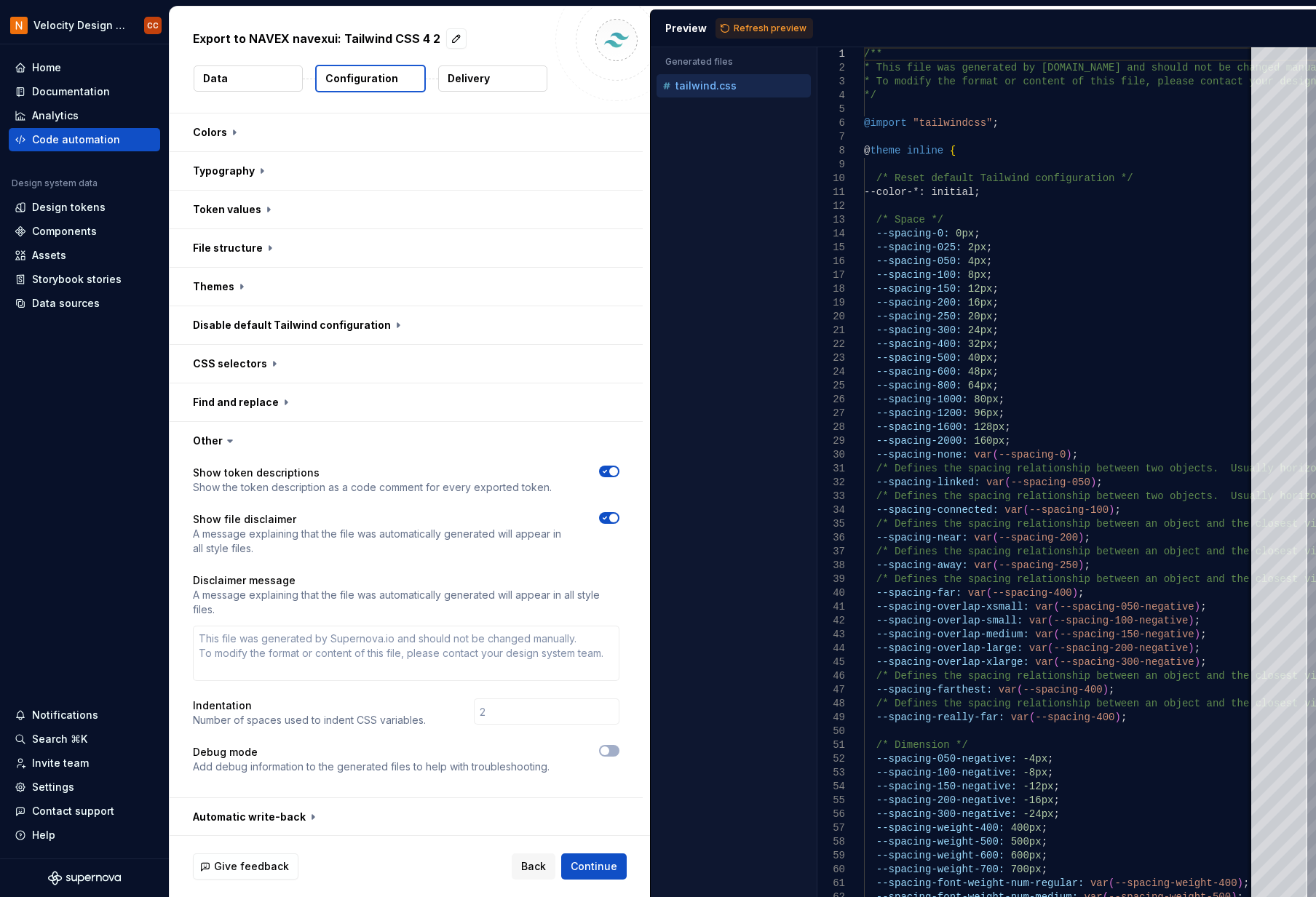
click at [232, 441] on icon at bounding box center [230, 441] width 15 height 15
click at [506, 91] on button "Delivery" at bounding box center [493, 79] width 110 height 26
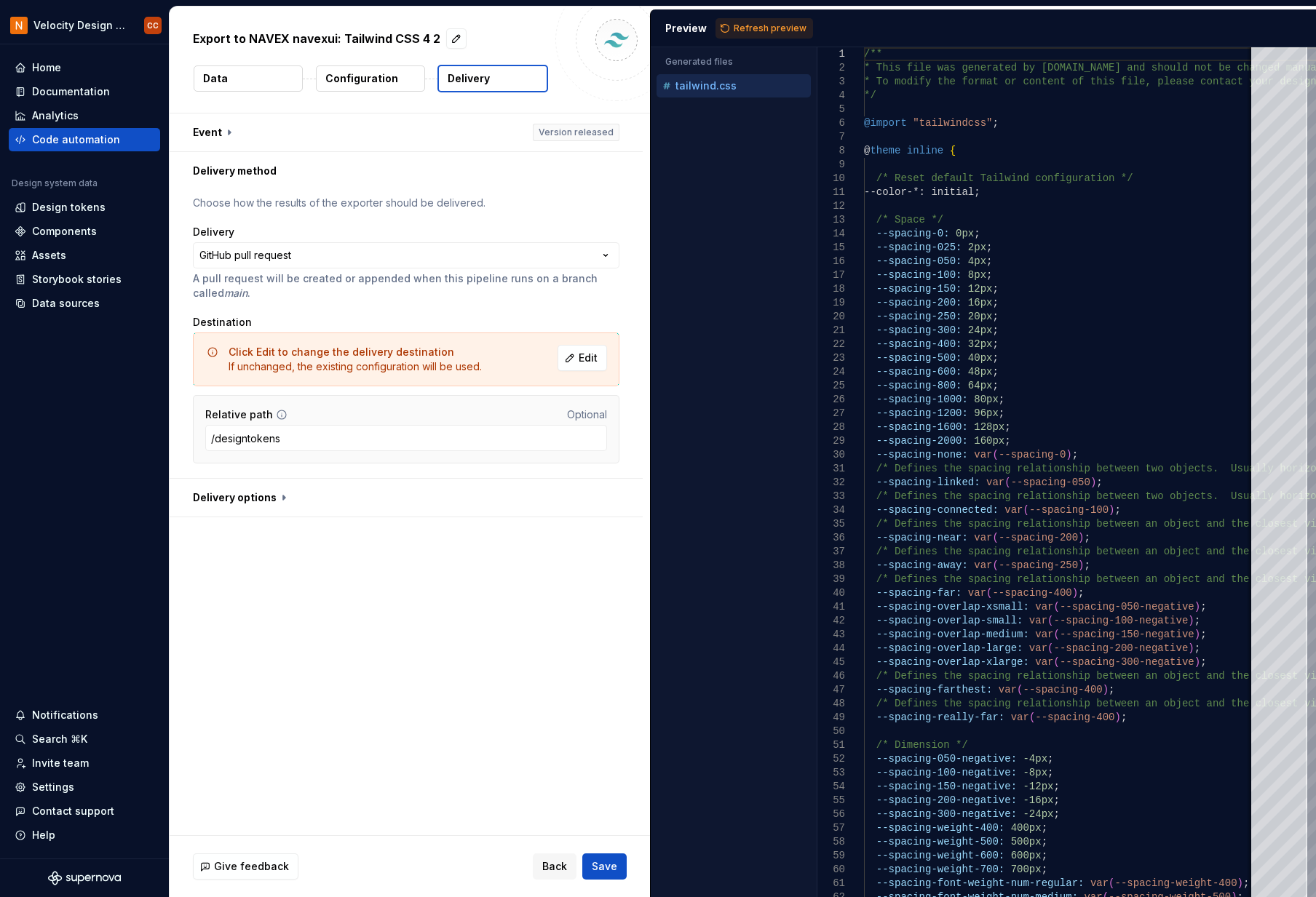
click at [504, 83] on button "Delivery" at bounding box center [493, 79] width 111 height 28
click at [589, 358] on span "Edit" at bounding box center [588, 359] width 19 height 15
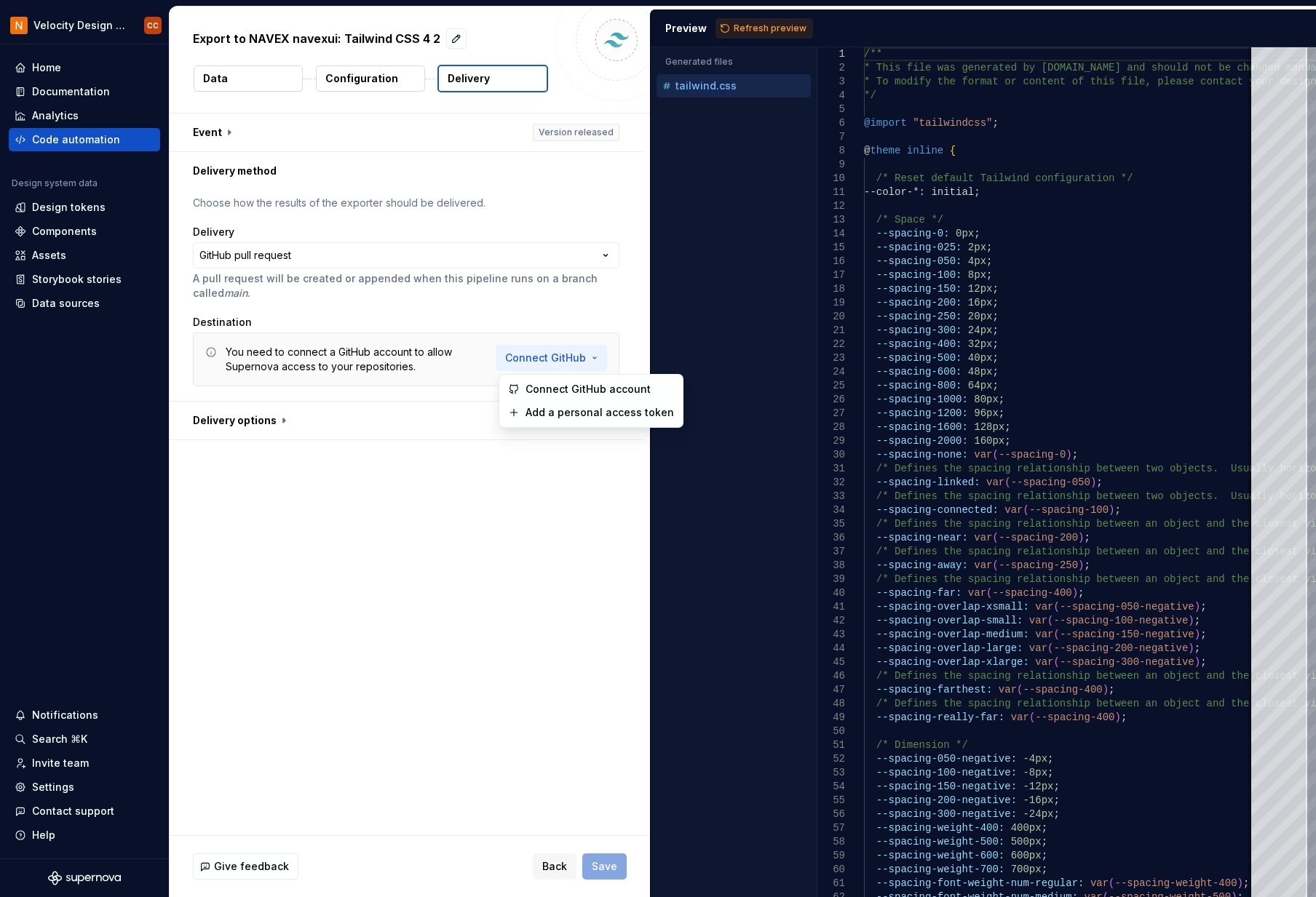
click at [597, 361] on html "**********" at bounding box center [658, 448] width 1316 height 897
click at [587, 388] on span "Connect GitHub account" at bounding box center [599, 390] width 149 height 15
click at [330, 255] on html "**********" at bounding box center [658, 448] width 1316 height 897
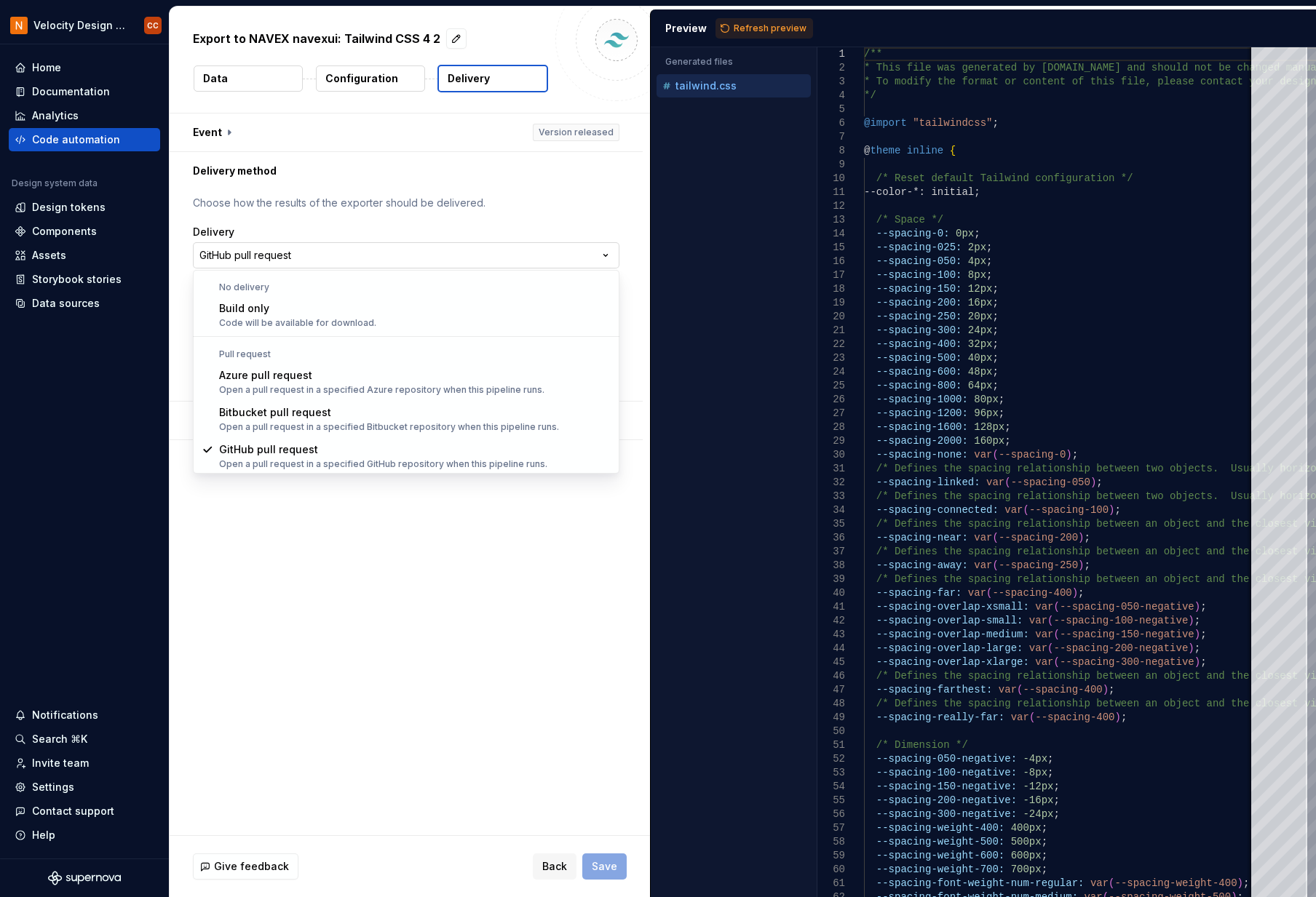
scroll to position [1, 0]
click at [330, 255] on html "**********" at bounding box center [658, 448] width 1316 height 897
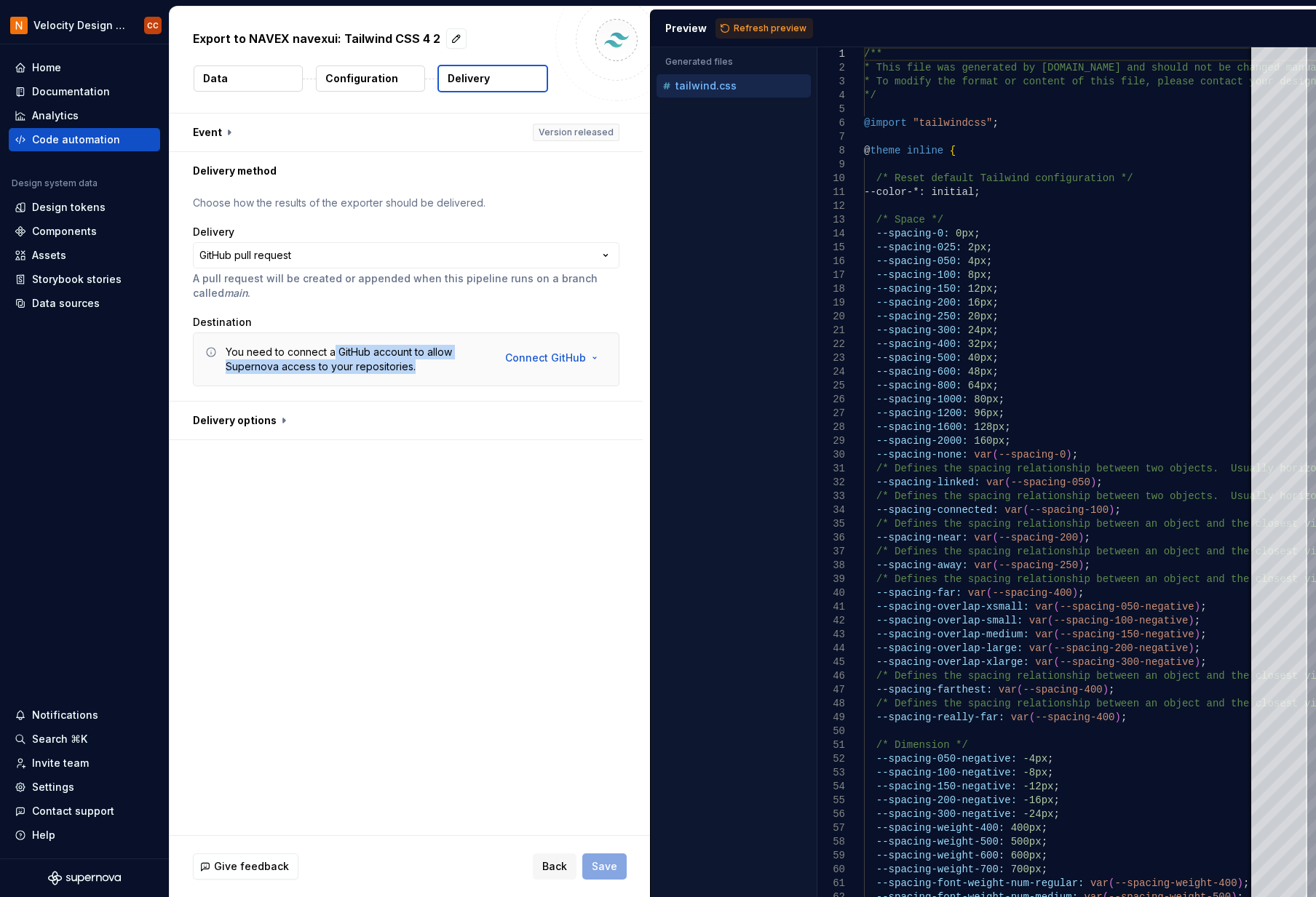
drag, startPoint x: 334, startPoint y: 346, endPoint x: 419, endPoint y: 361, distance: 86.3
click at [419, 361] on div "You need to connect a GitHub account to allow Supernova access to your reposito…" at bounding box center [356, 359] width 261 height 29
click at [280, 423] on button "button" at bounding box center [406, 420] width 473 height 37
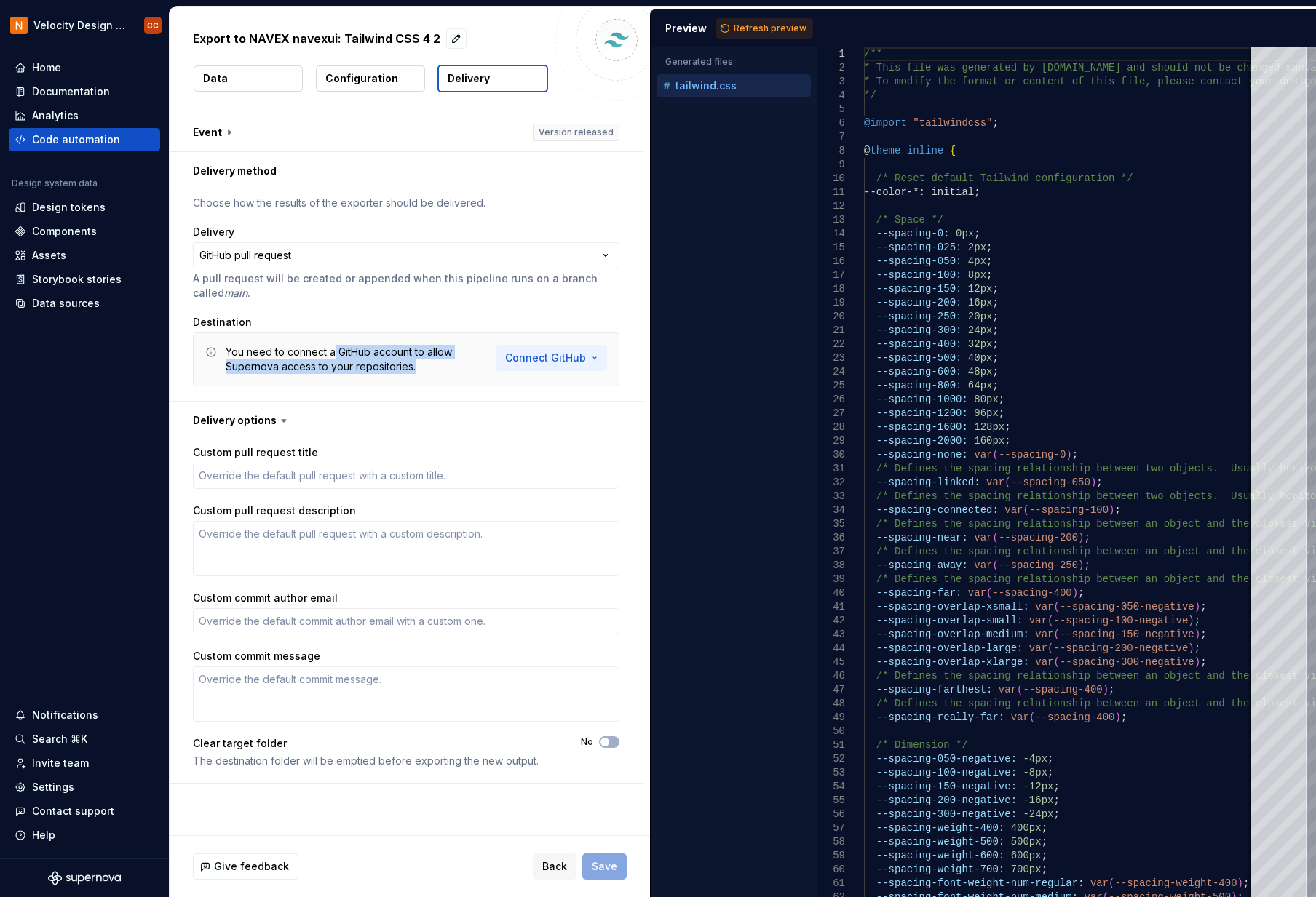
click at [598, 358] on html "**********" at bounding box center [658, 448] width 1316 height 897
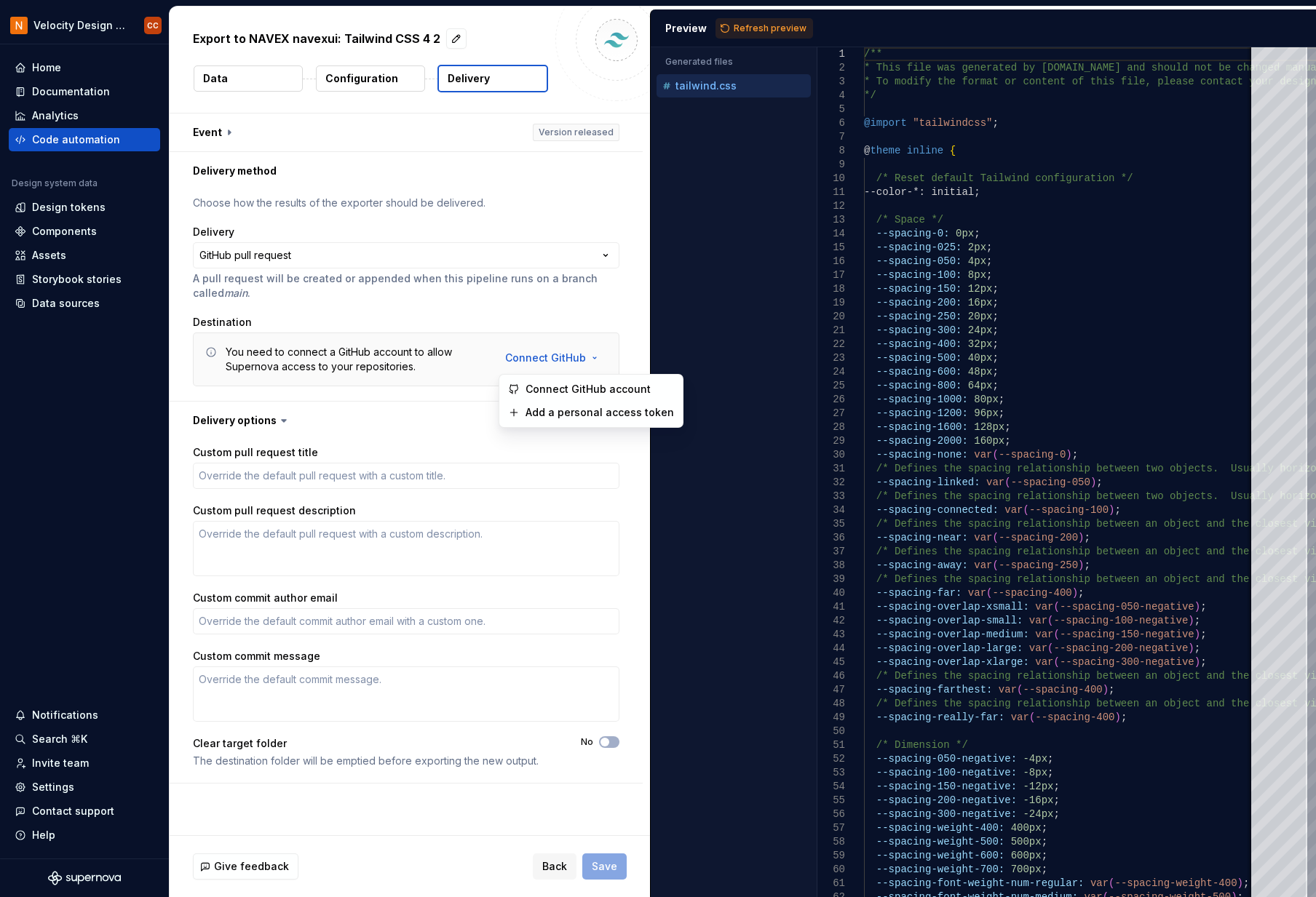
click at [606, 311] on html "**********" at bounding box center [658, 448] width 1316 height 897
type textarea "*"
